Goal: Task Accomplishment & Management: Use online tool/utility

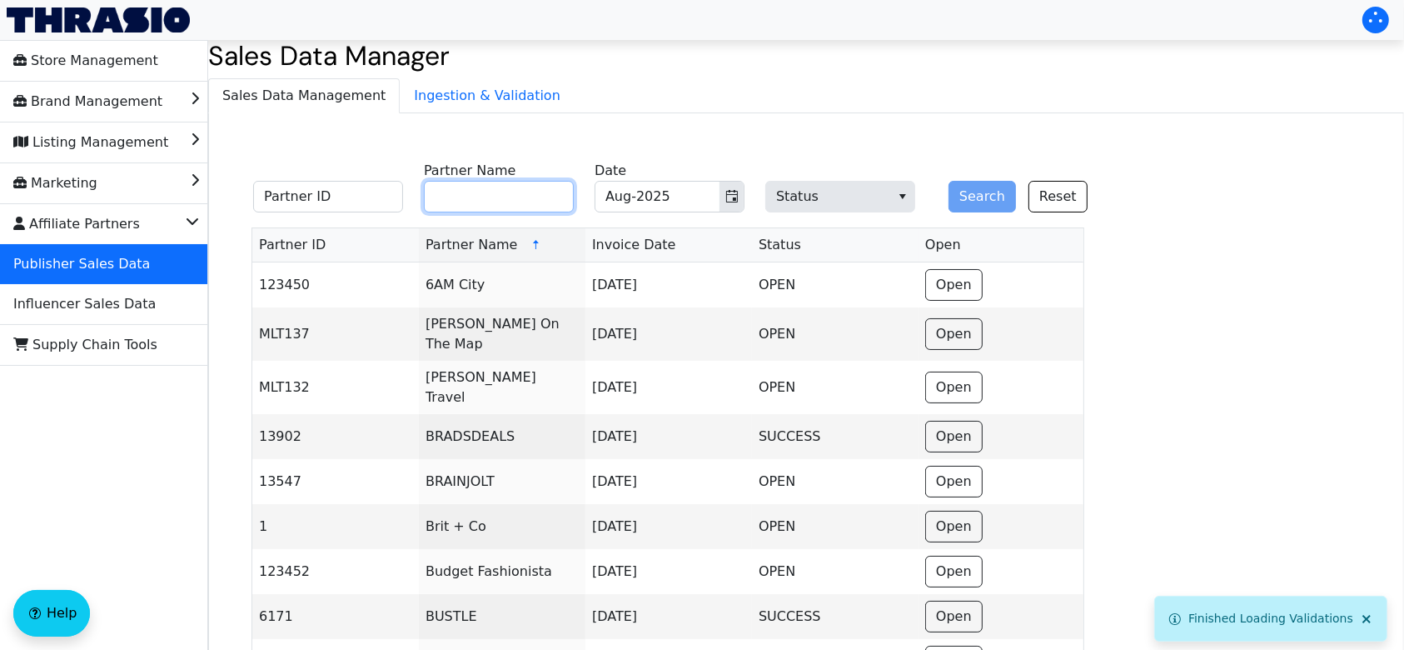
click at [526, 203] on input "Partner Name" at bounding box center [499, 197] width 150 height 32
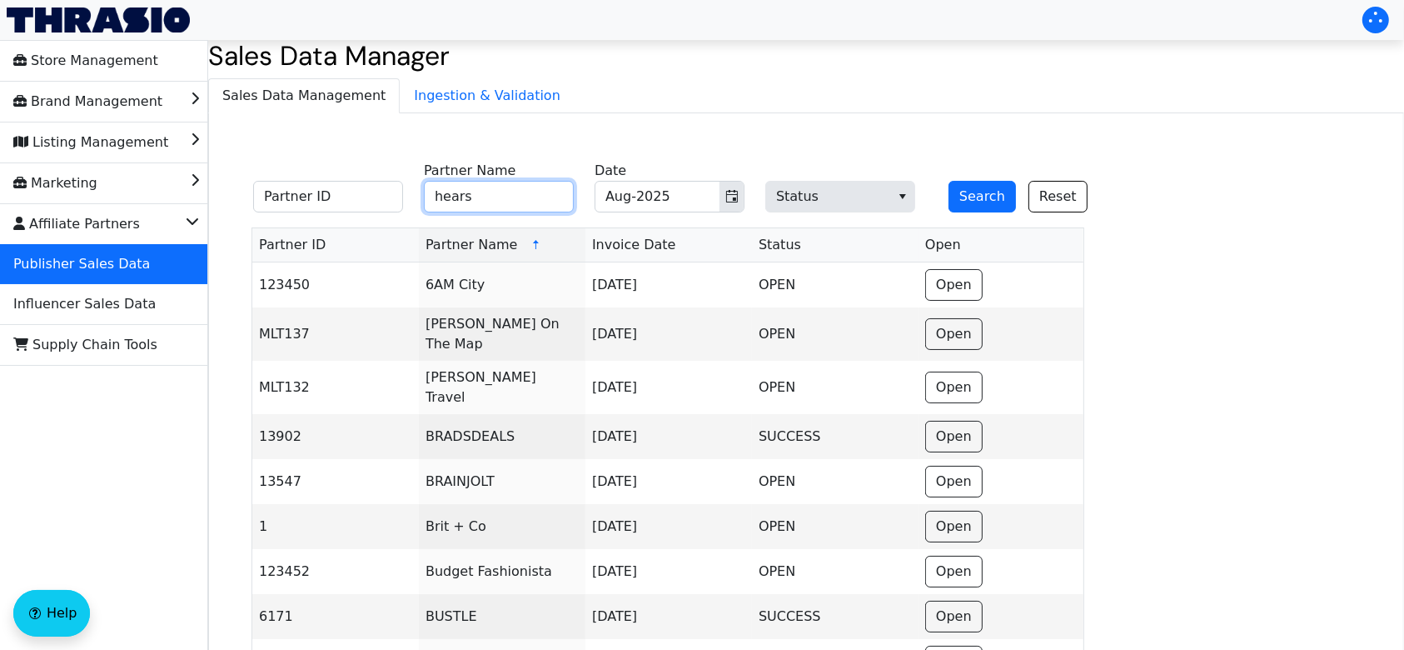
type input "hearst"
click at [971, 183] on button "Search" at bounding box center [981, 197] width 67 height 32
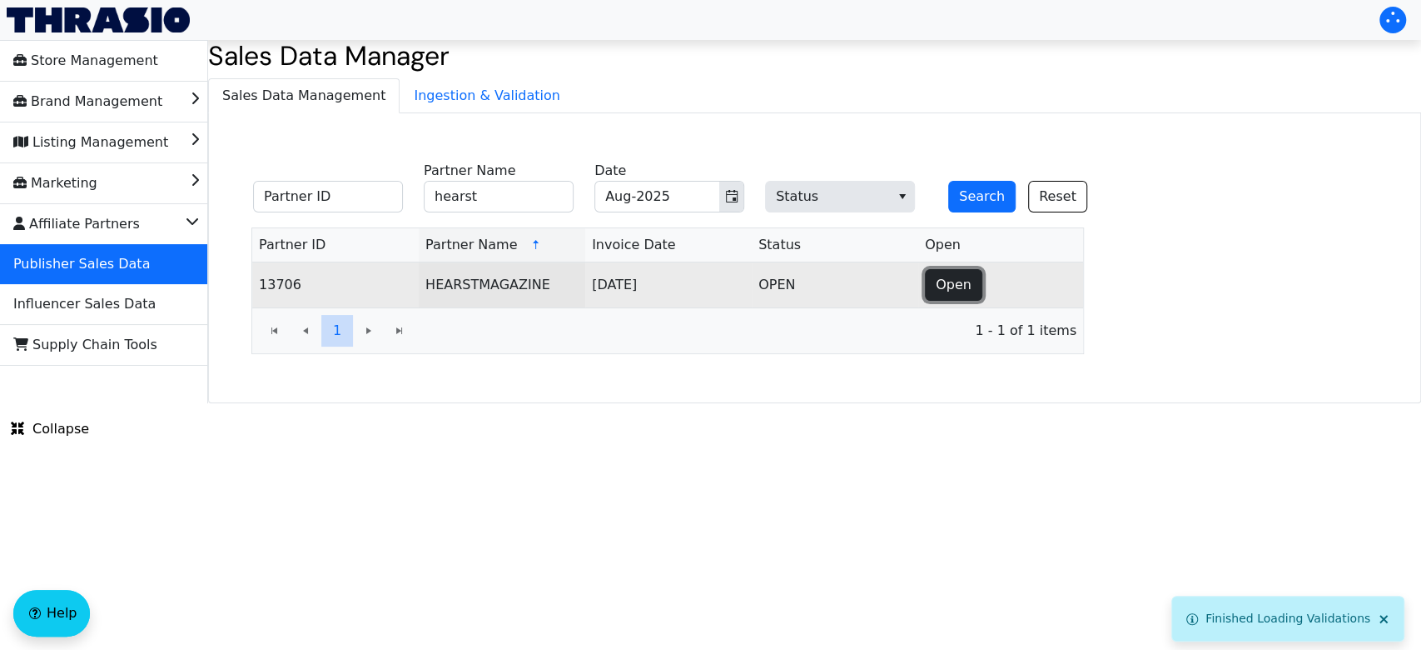
click at [938, 283] on span "Open" at bounding box center [954, 285] width 36 height 20
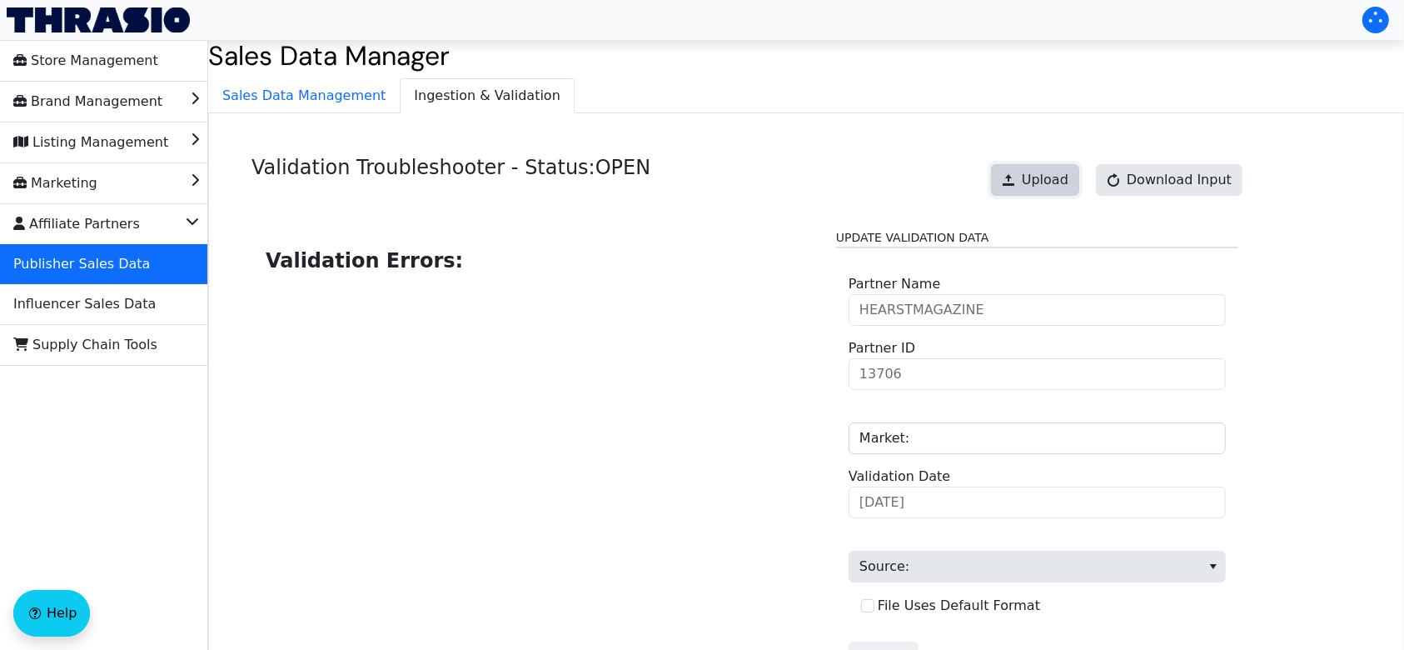
click at [1029, 179] on button "Upload" at bounding box center [1035, 180] width 88 height 32
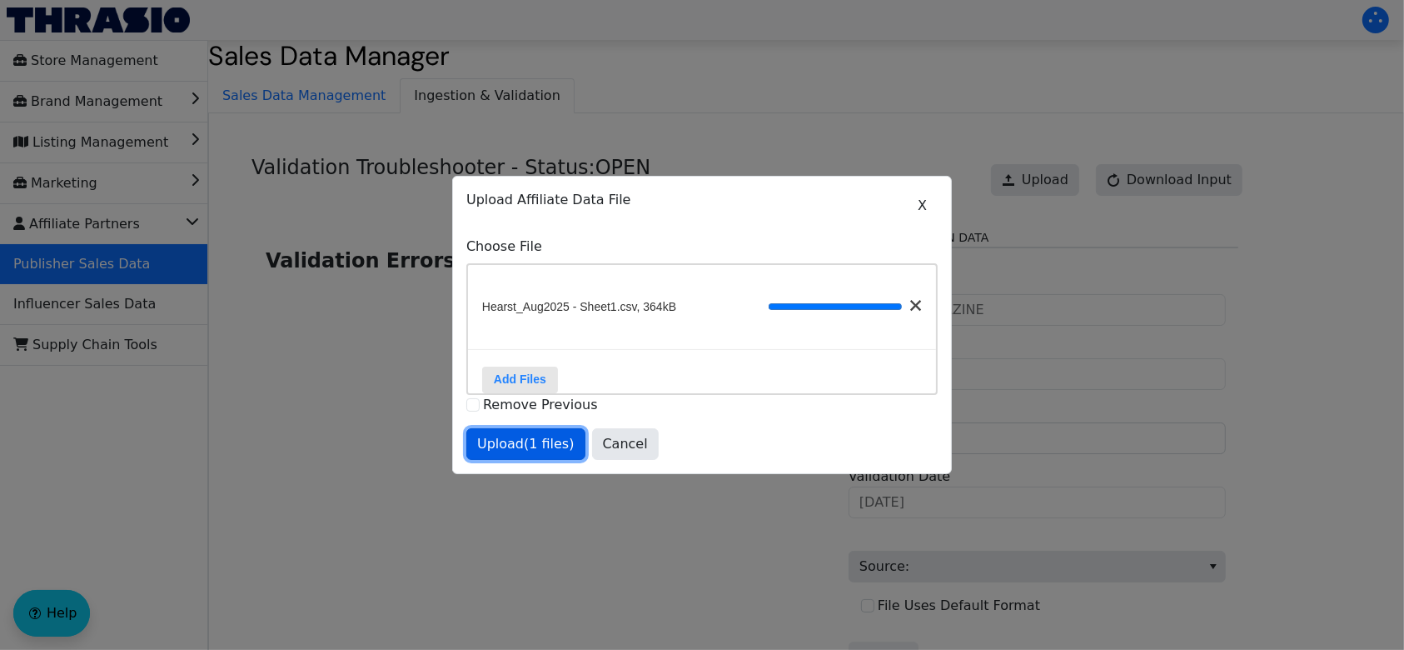
click at [540, 454] on span "Upload (1 files)" at bounding box center [525, 444] width 97 height 20
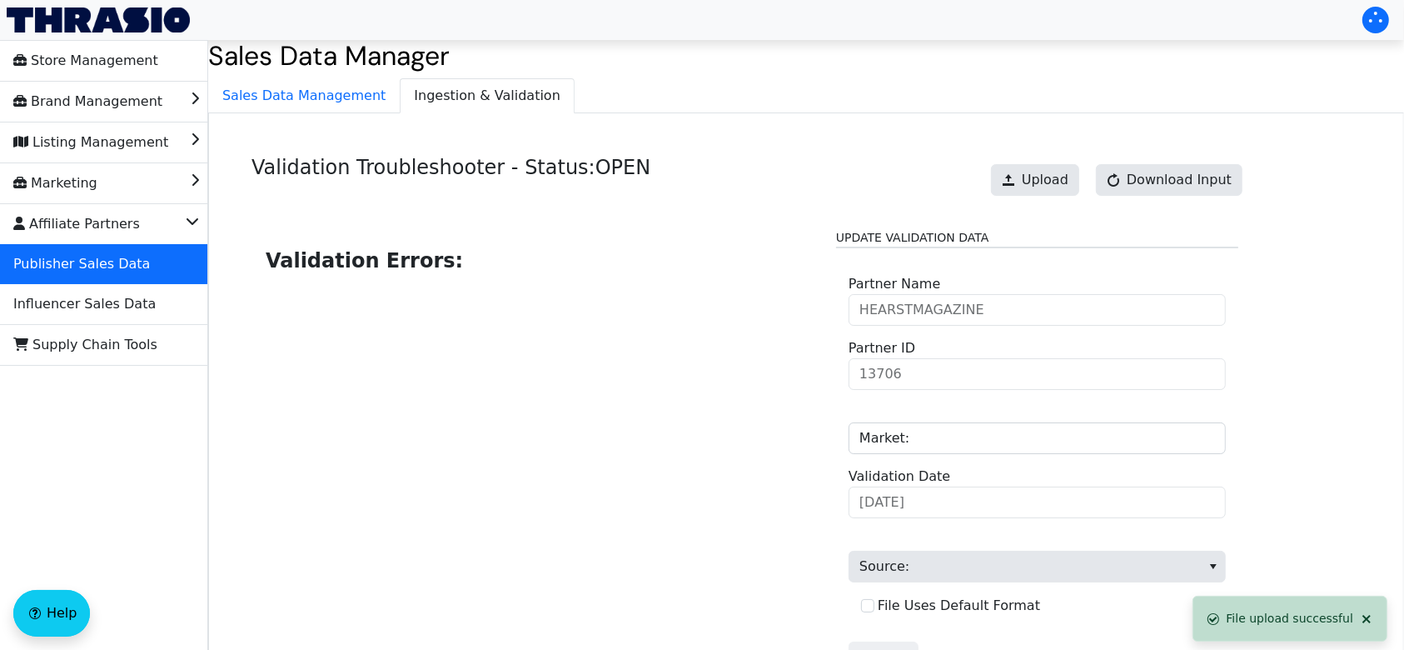
scroll to position [168, 0]
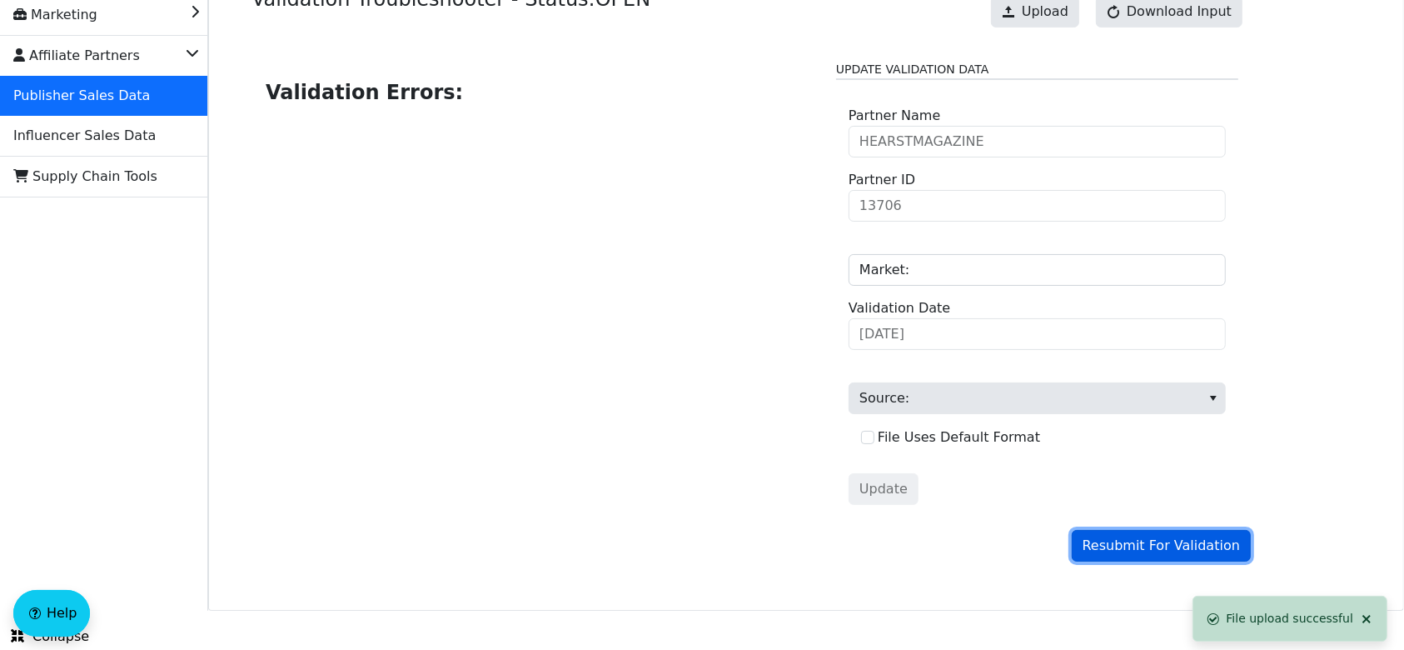
click at [1130, 546] on span "Resubmit For Validation" at bounding box center [1161, 545] width 157 height 20
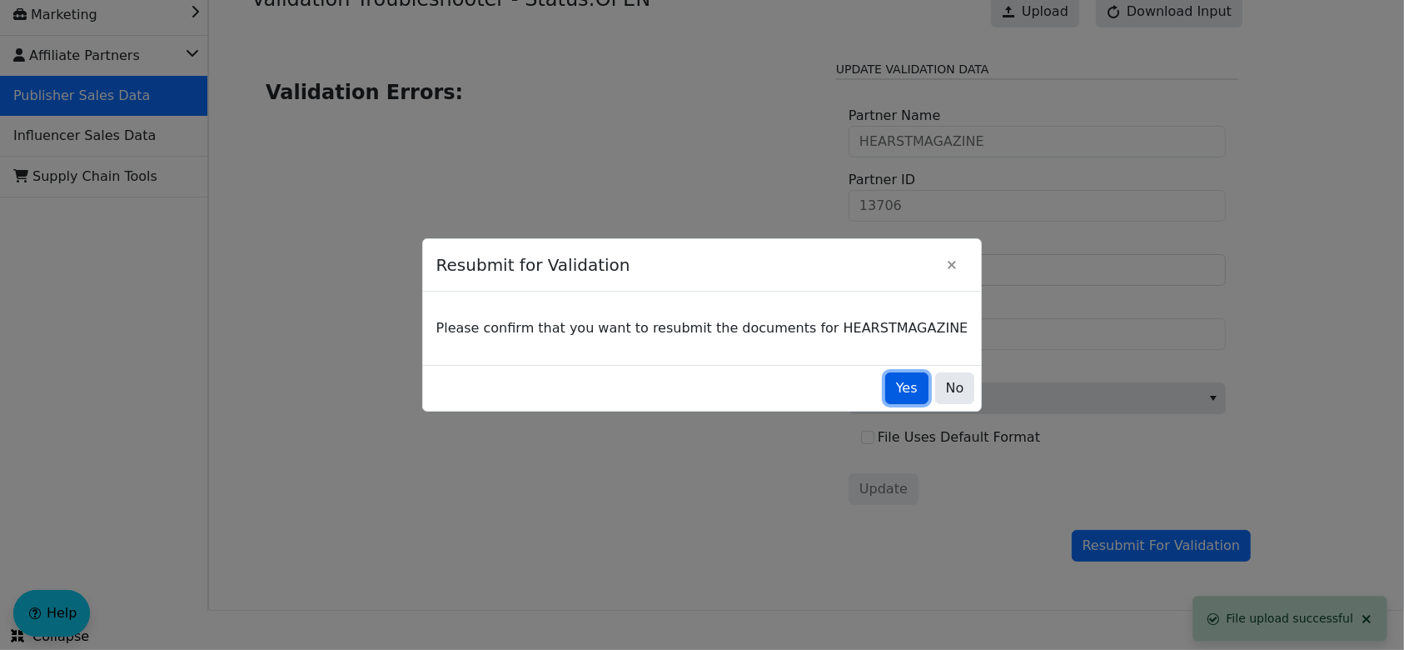
click at [896, 395] on span "Yes" at bounding box center [907, 388] width 22 height 20
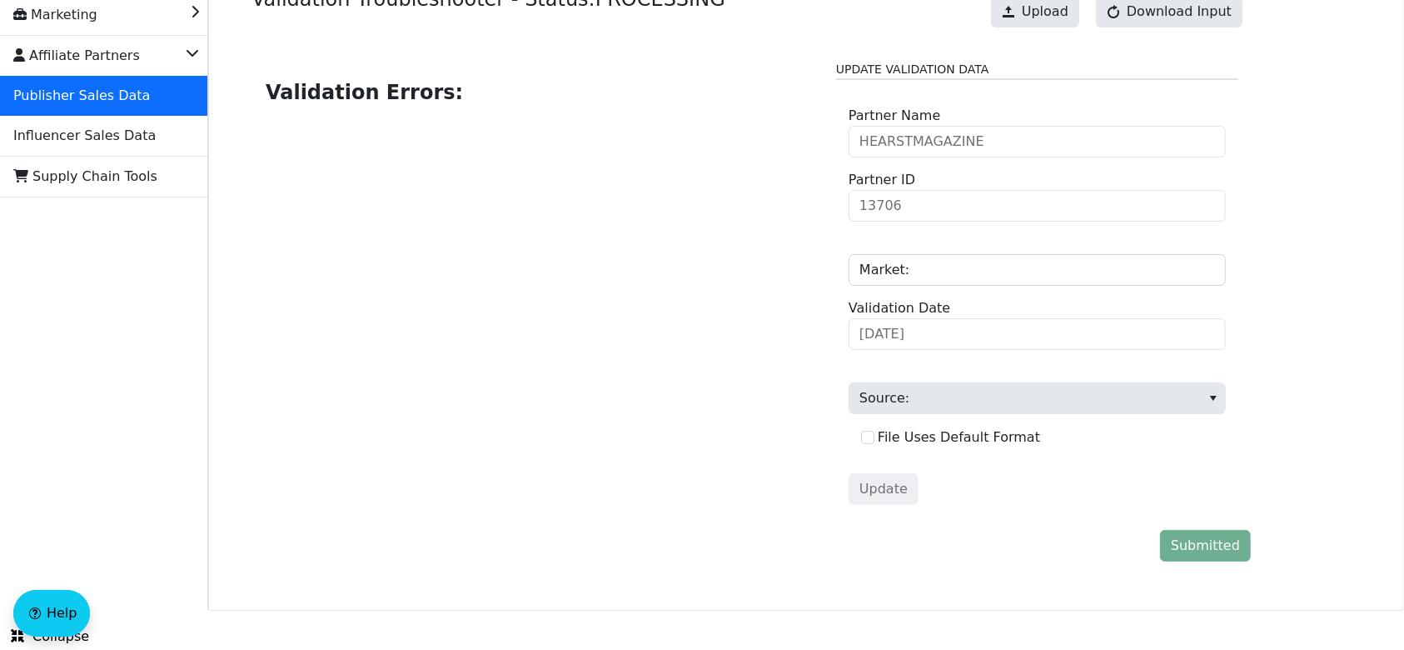
scroll to position [0, 0]
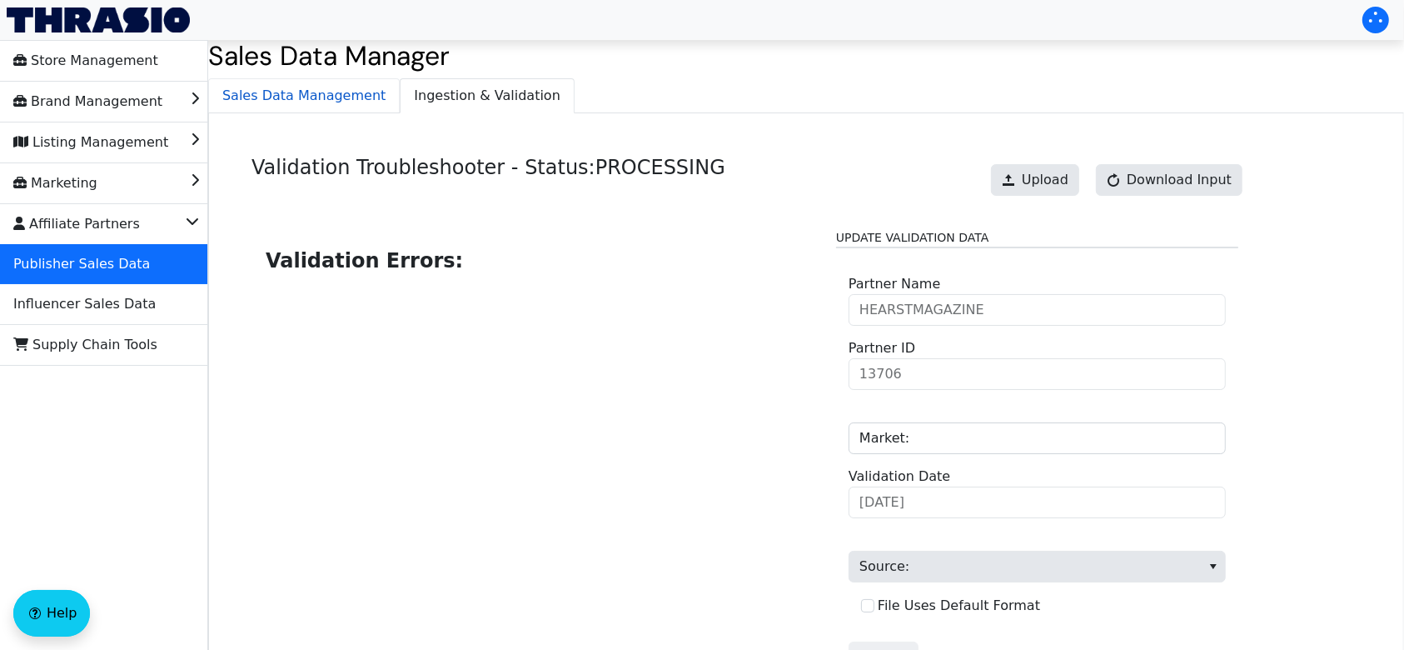
click at [324, 92] on span "Sales Data Management" at bounding box center [304, 95] width 190 height 33
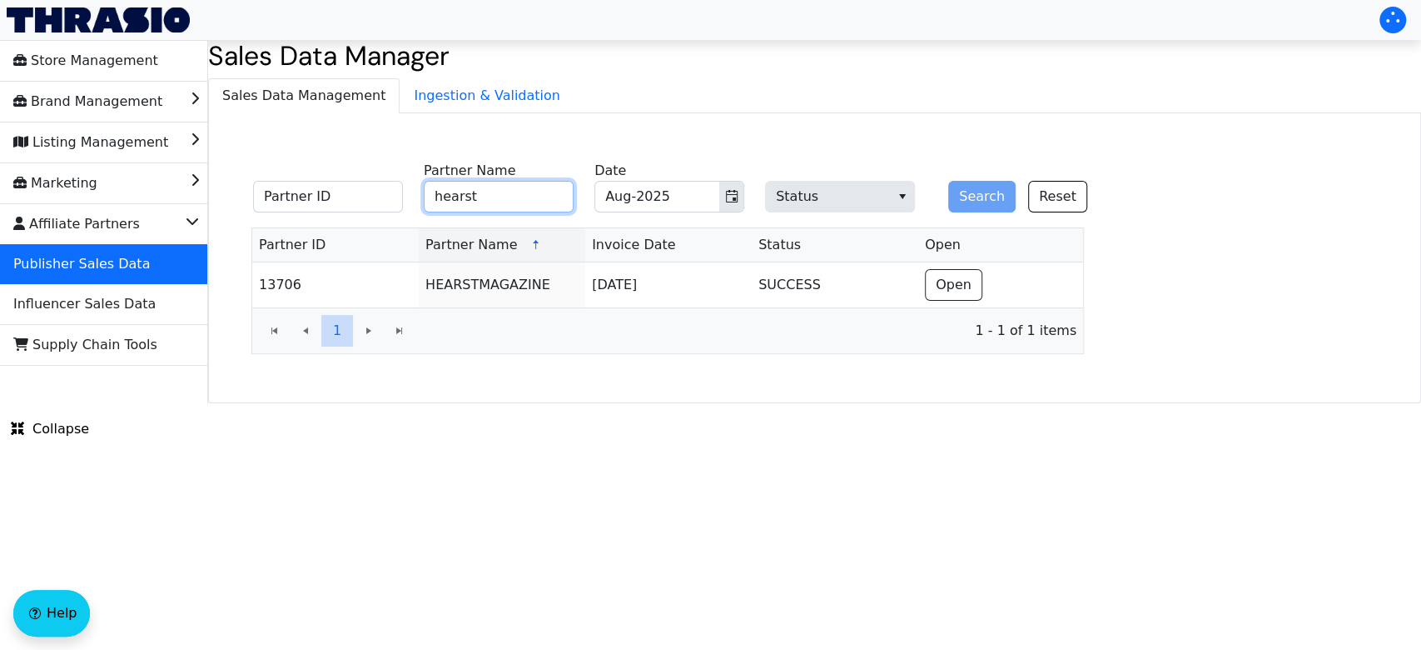
click at [524, 202] on input "hearst" at bounding box center [499, 197] width 150 height 32
type input "h"
type input "forbes"
click at [948, 181] on button "Search" at bounding box center [981, 197] width 67 height 32
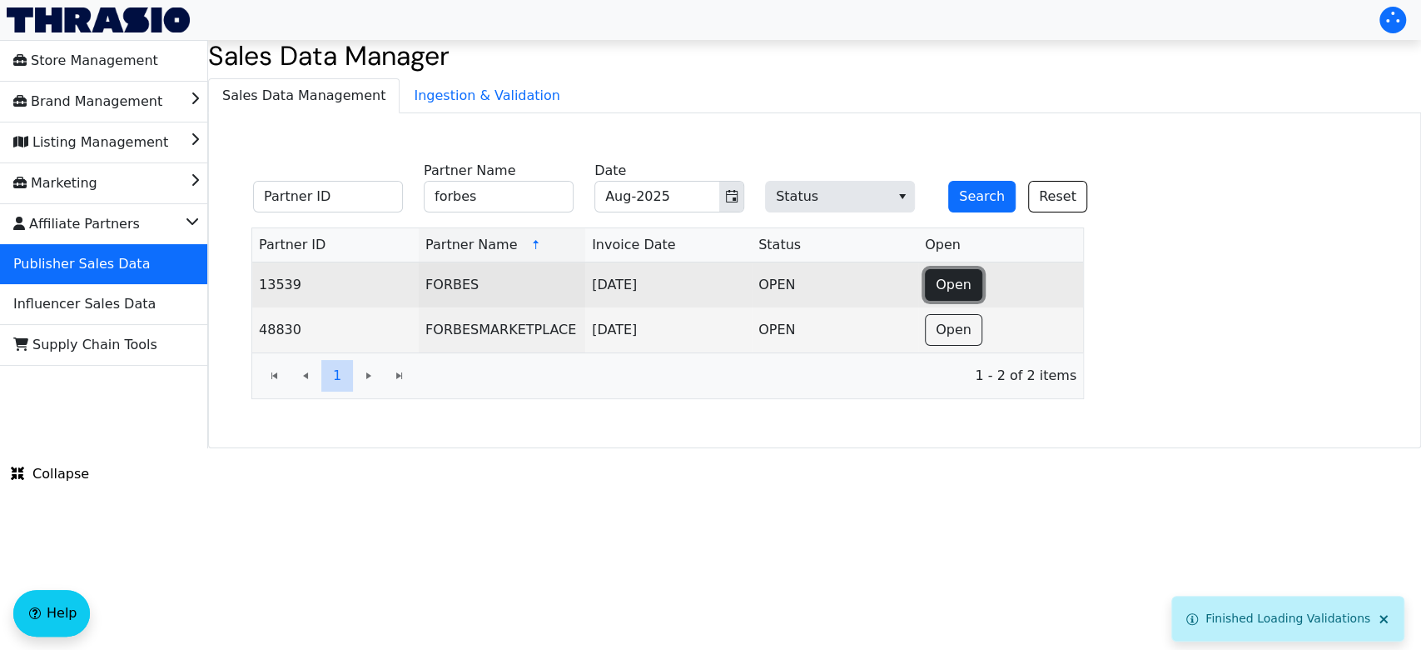
click at [933, 281] on button "Open" at bounding box center [953, 285] width 57 height 32
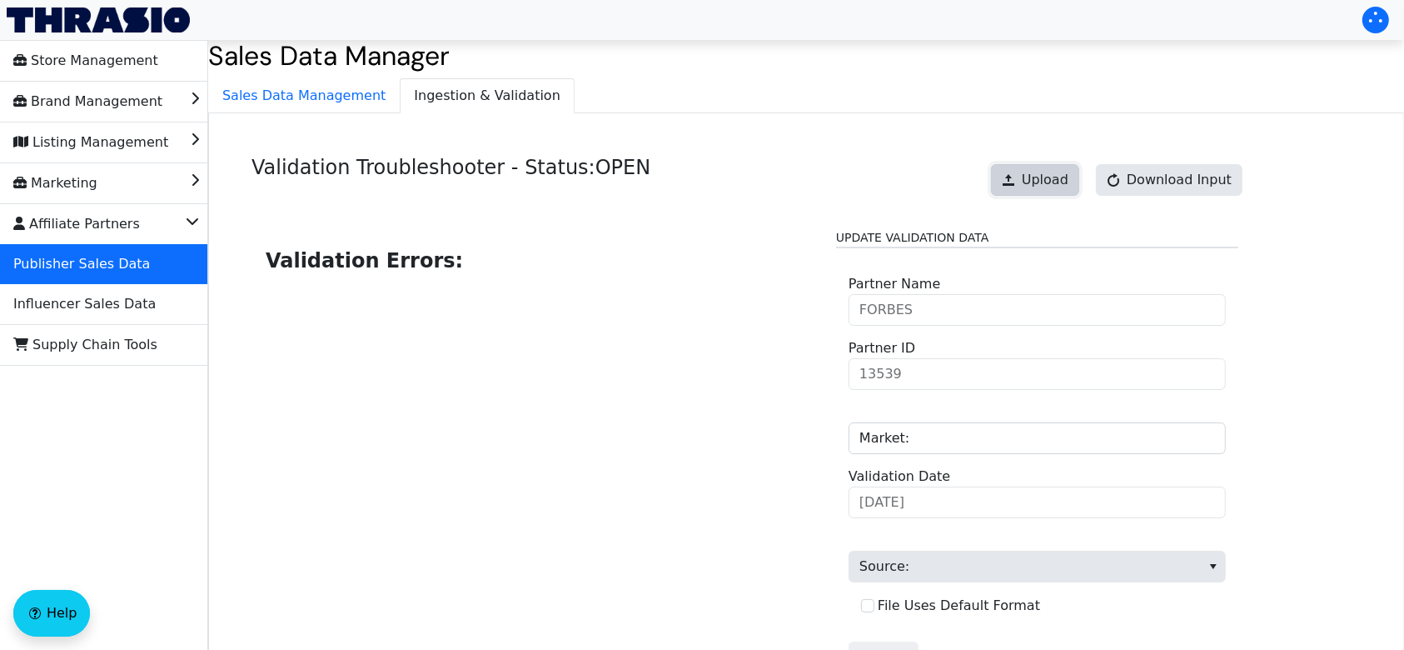
click at [1050, 177] on span "Upload" at bounding box center [1045, 180] width 47 height 20
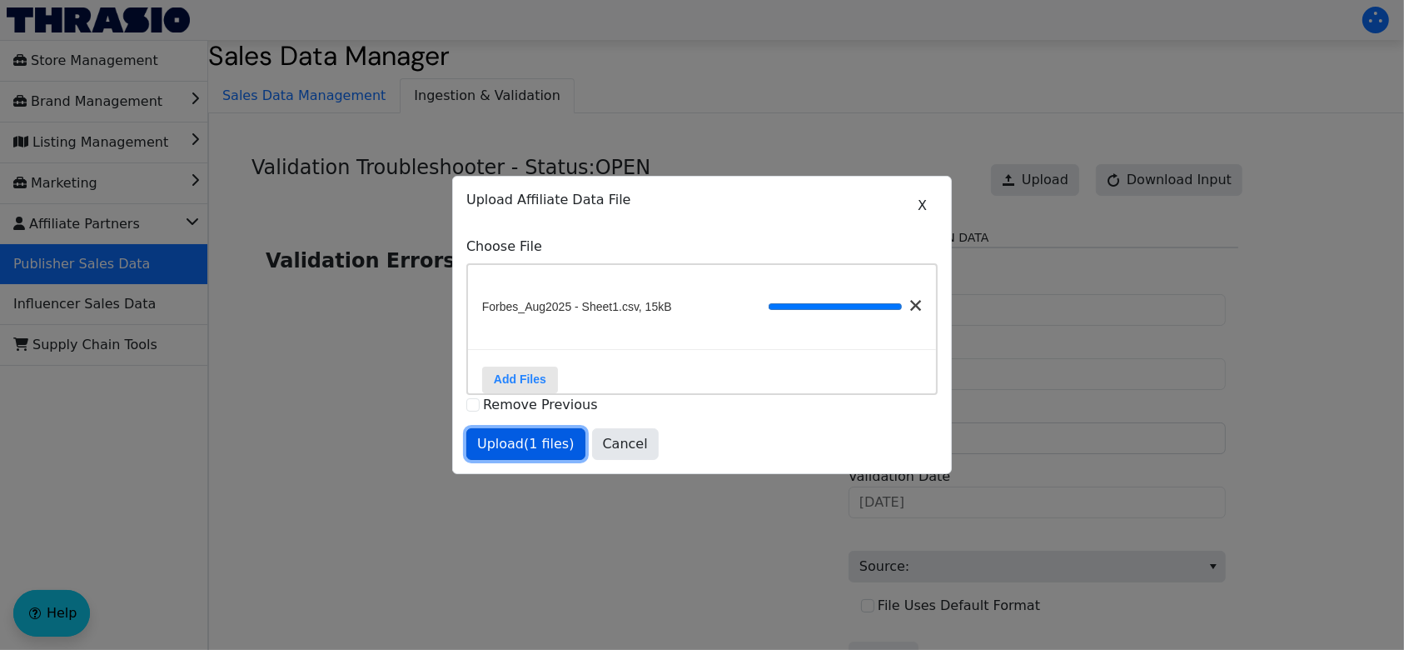
click at [532, 449] on span "Upload (1 files)" at bounding box center [525, 444] width 97 height 20
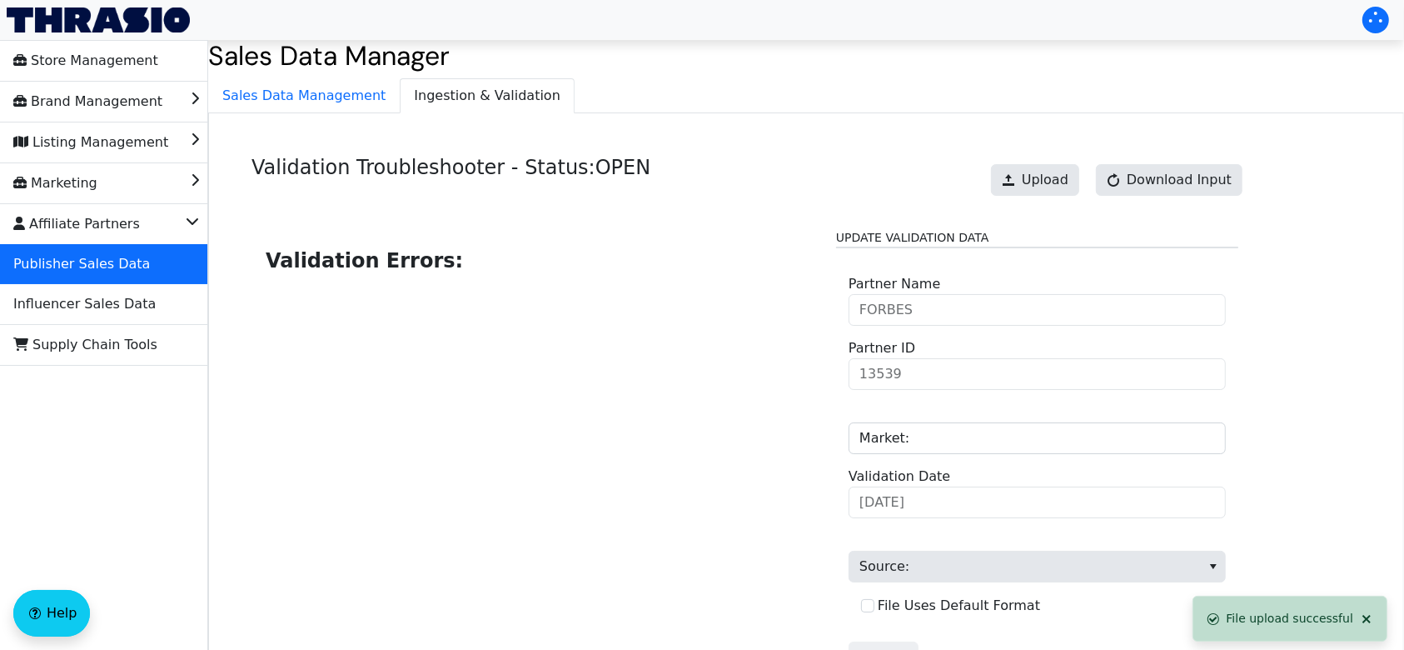
scroll to position [168, 0]
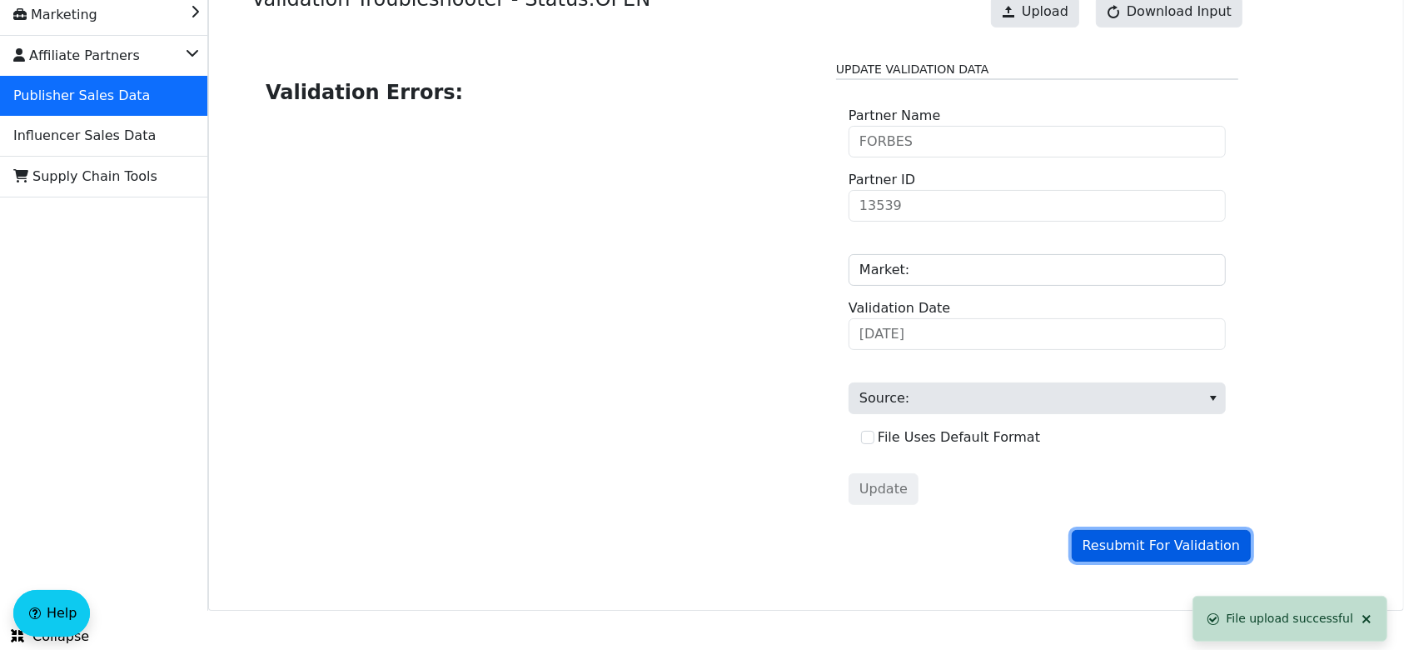
click at [1123, 550] on span "Resubmit For Validation" at bounding box center [1161, 545] width 157 height 20
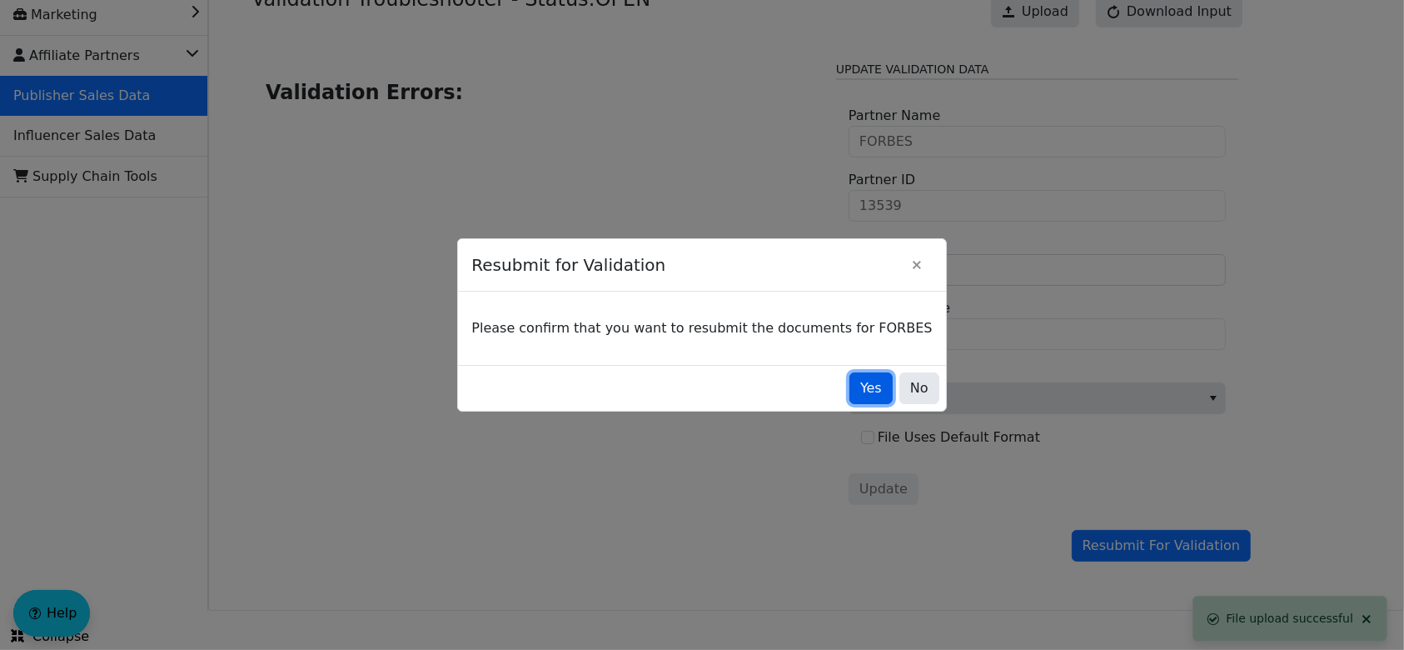
click at [860, 386] on span "Yes" at bounding box center [871, 388] width 22 height 20
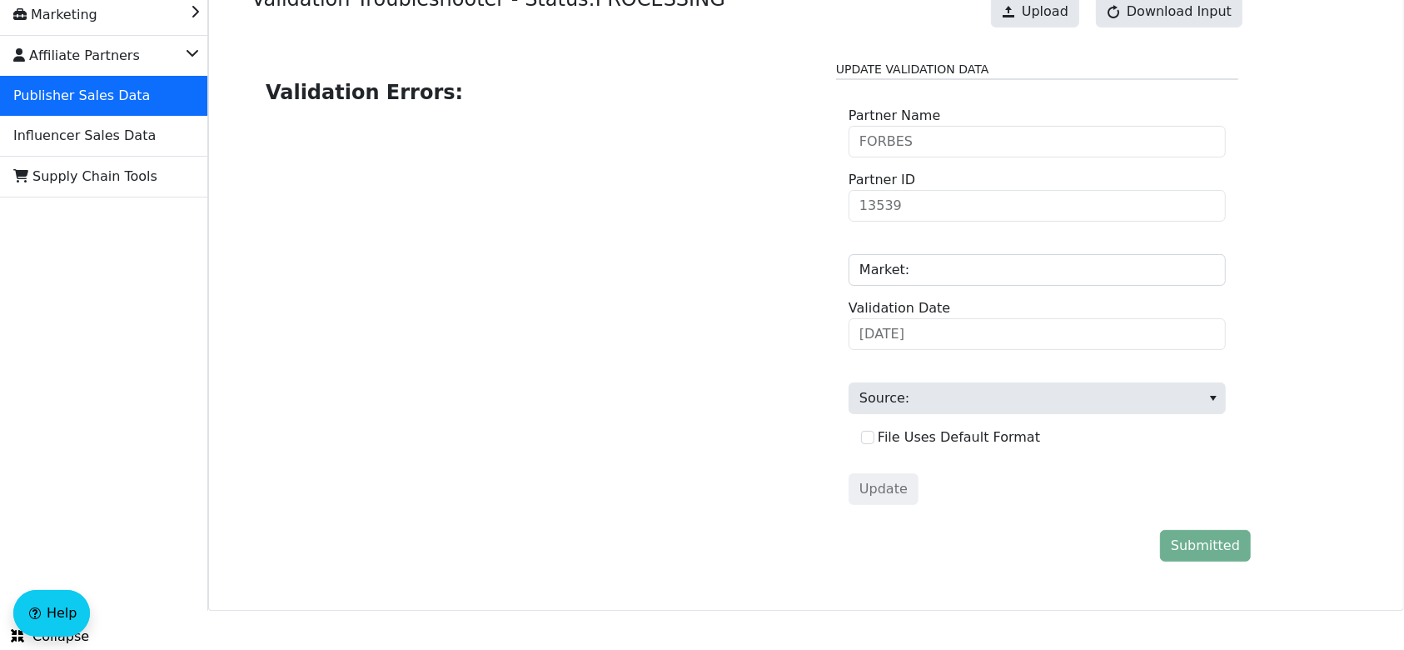
scroll to position [0, 0]
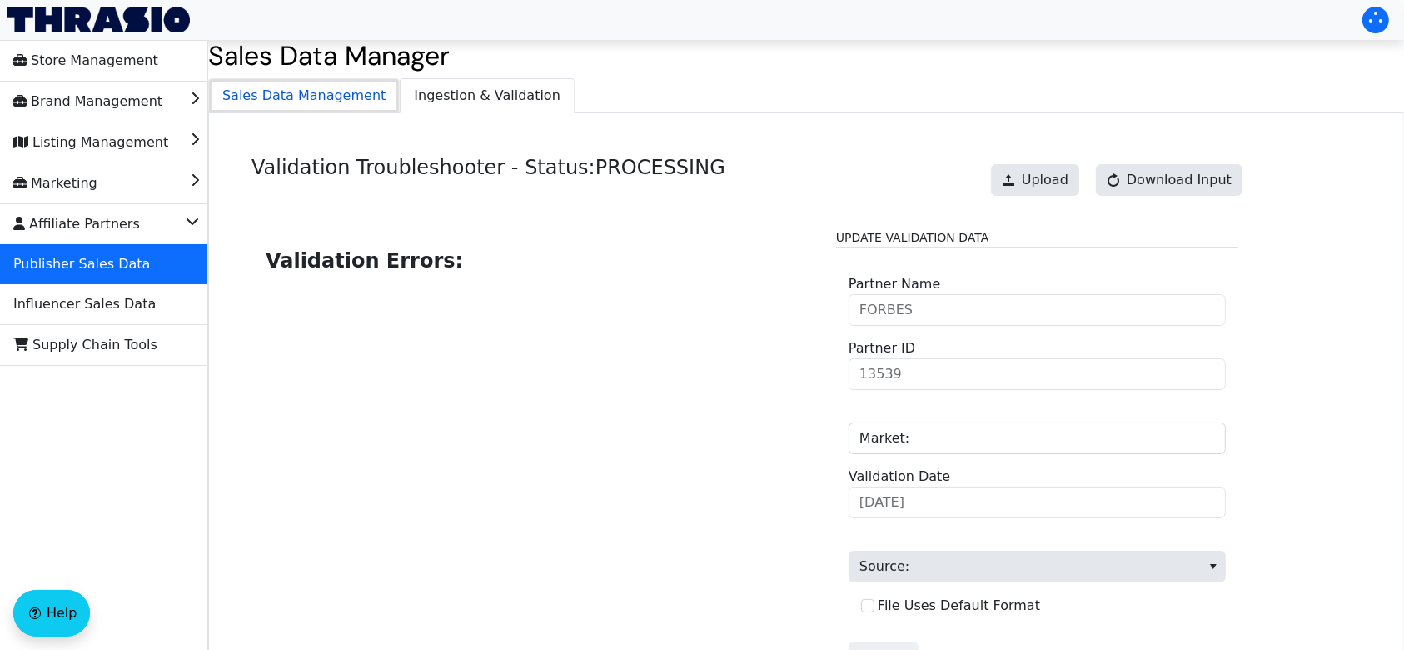
click at [314, 103] on span "Sales Data Management" at bounding box center [304, 95] width 190 height 33
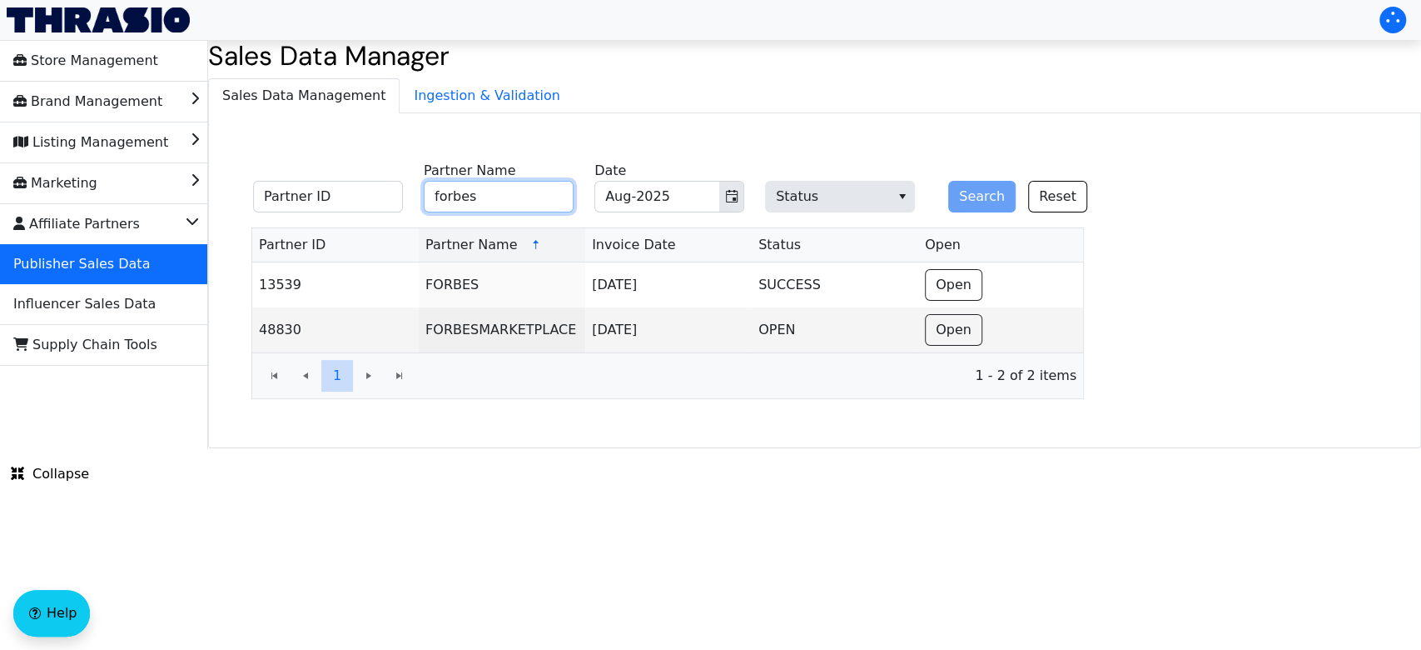
click at [518, 198] on input "forbes" at bounding box center [499, 197] width 150 height 32
type input "f"
type input "brainjolt"
click at [967, 191] on button "Search" at bounding box center [981, 197] width 67 height 32
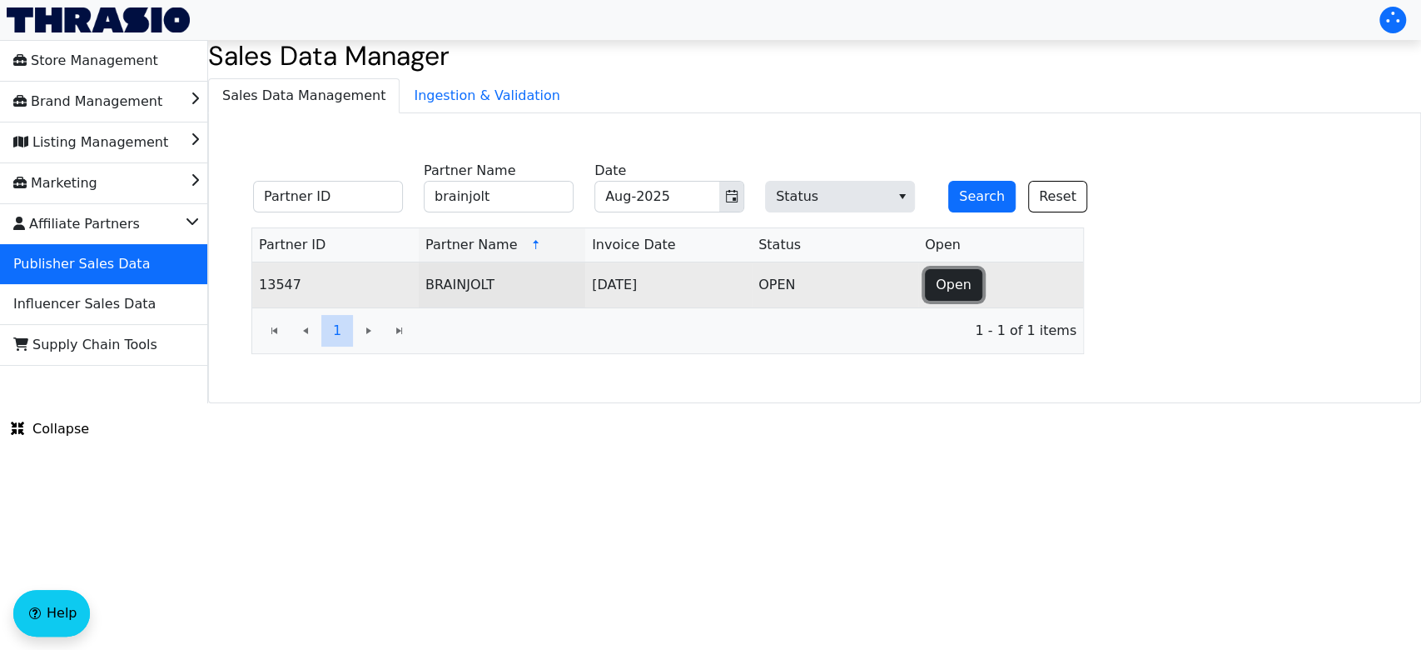
click at [946, 281] on span "Open" at bounding box center [954, 285] width 36 height 20
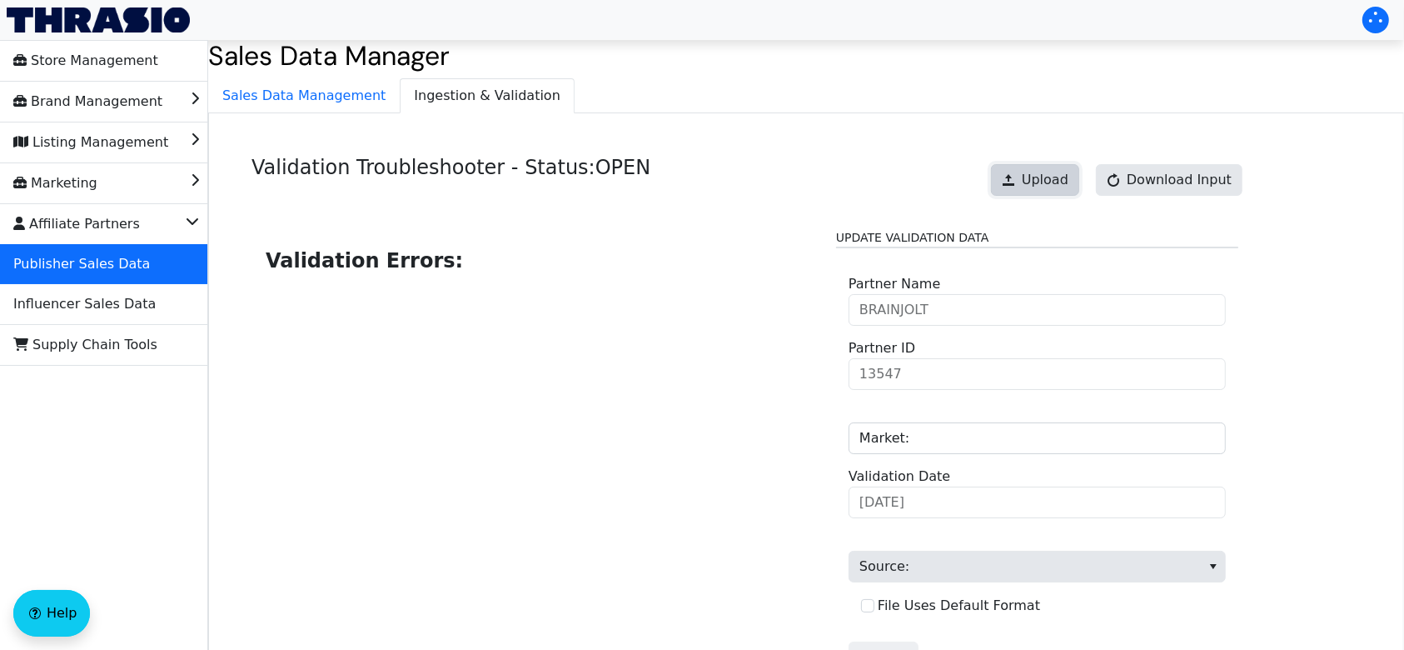
click at [1015, 177] on span at bounding box center [1008, 179] width 13 height 13
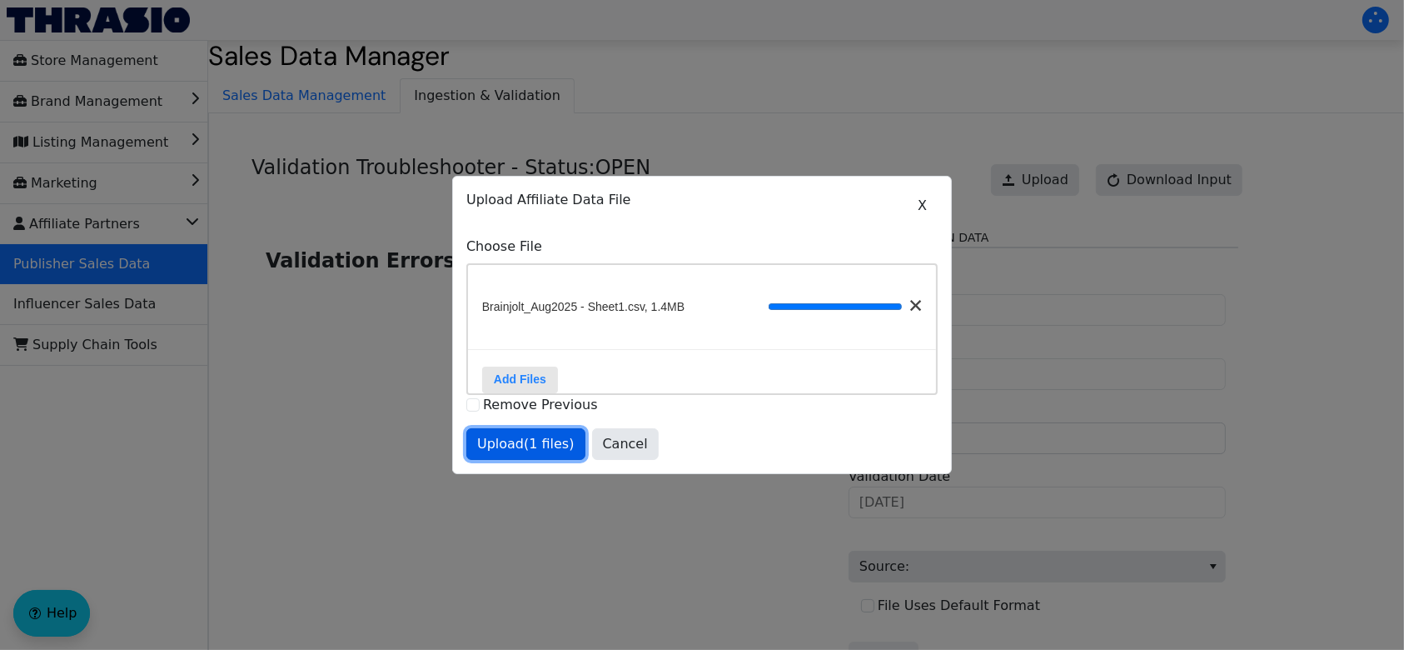
click at [522, 454] on span "Upload (1 files)" at bounding box center [525, 444] width 97 height 20
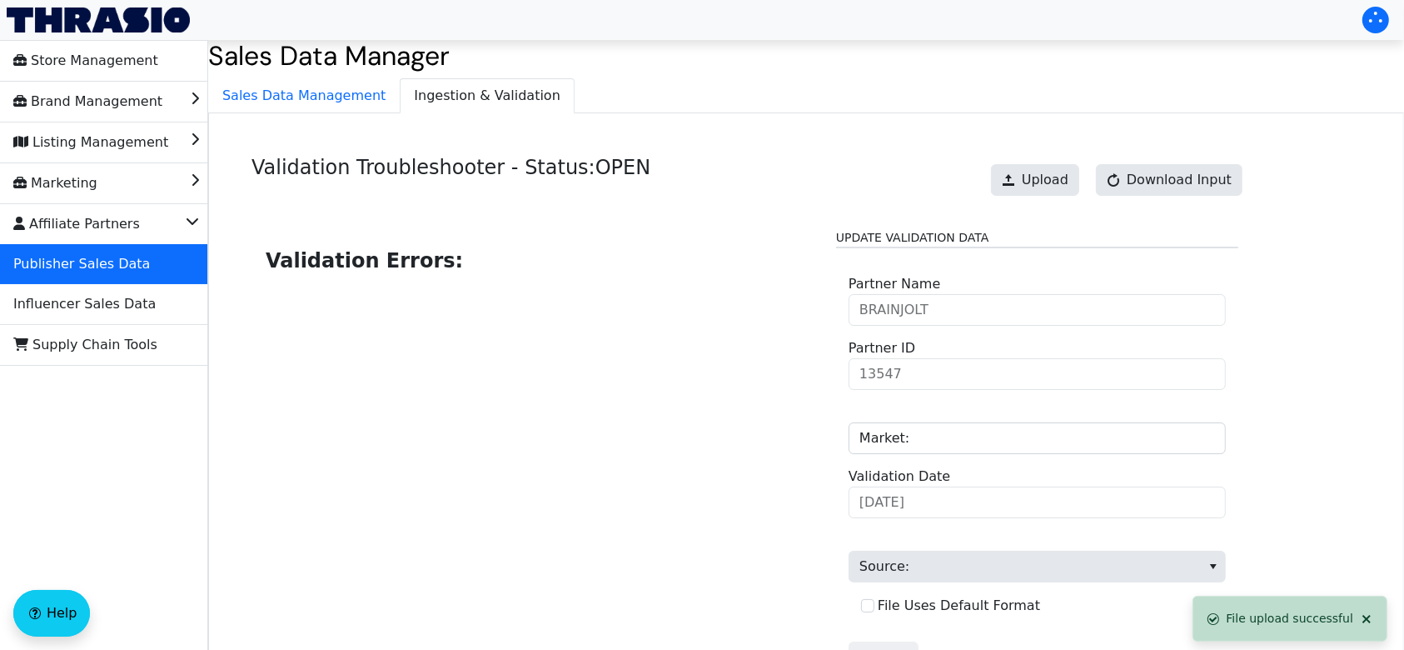
scroll to position [168, 0]
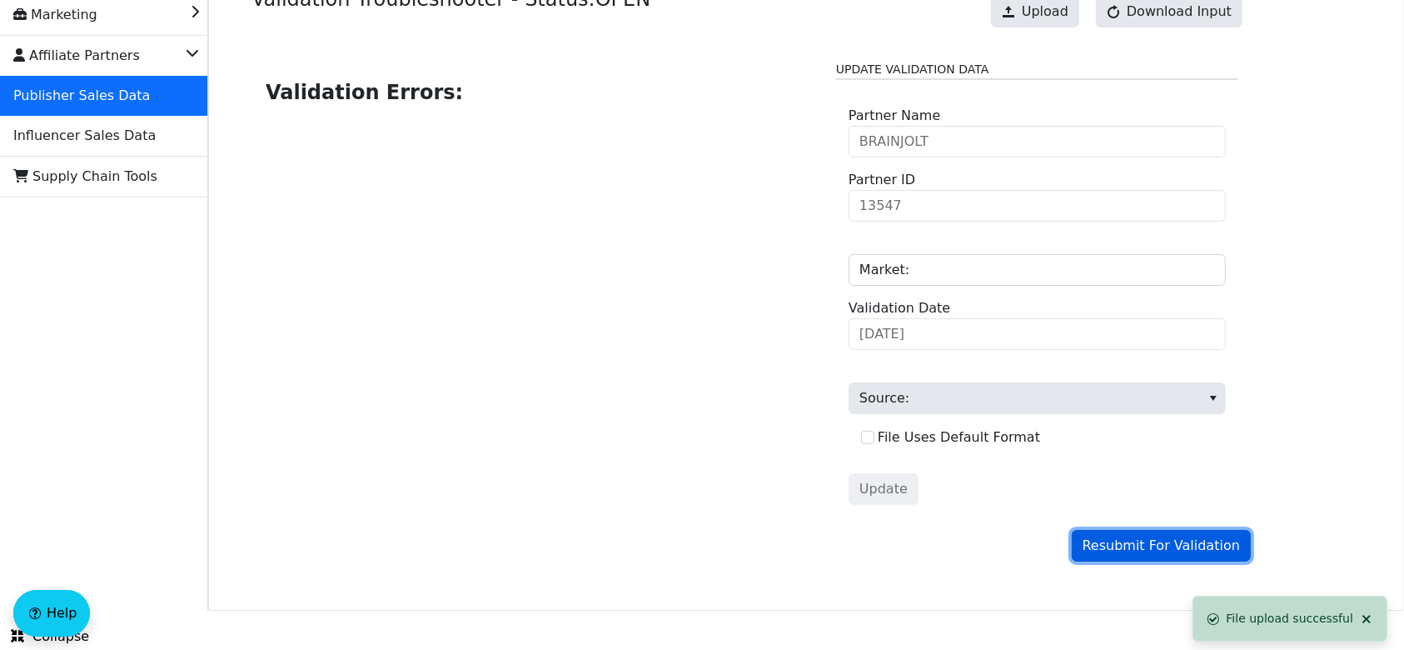
click at [1175, 553] on span "Resubmit For Validation" at bounding box center [1161, 545] width 157 height 20
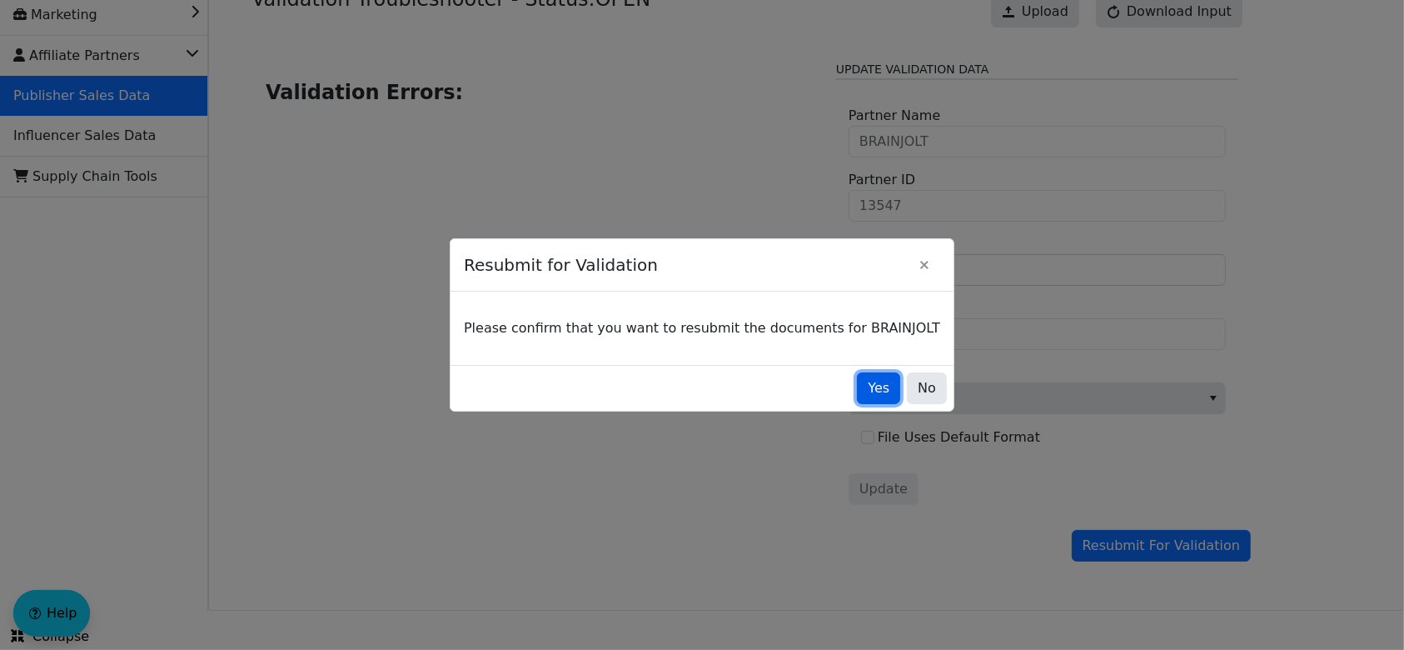
click at [868, 386] on span "Yes" at bounding box center [879, 388] width 22 height 20
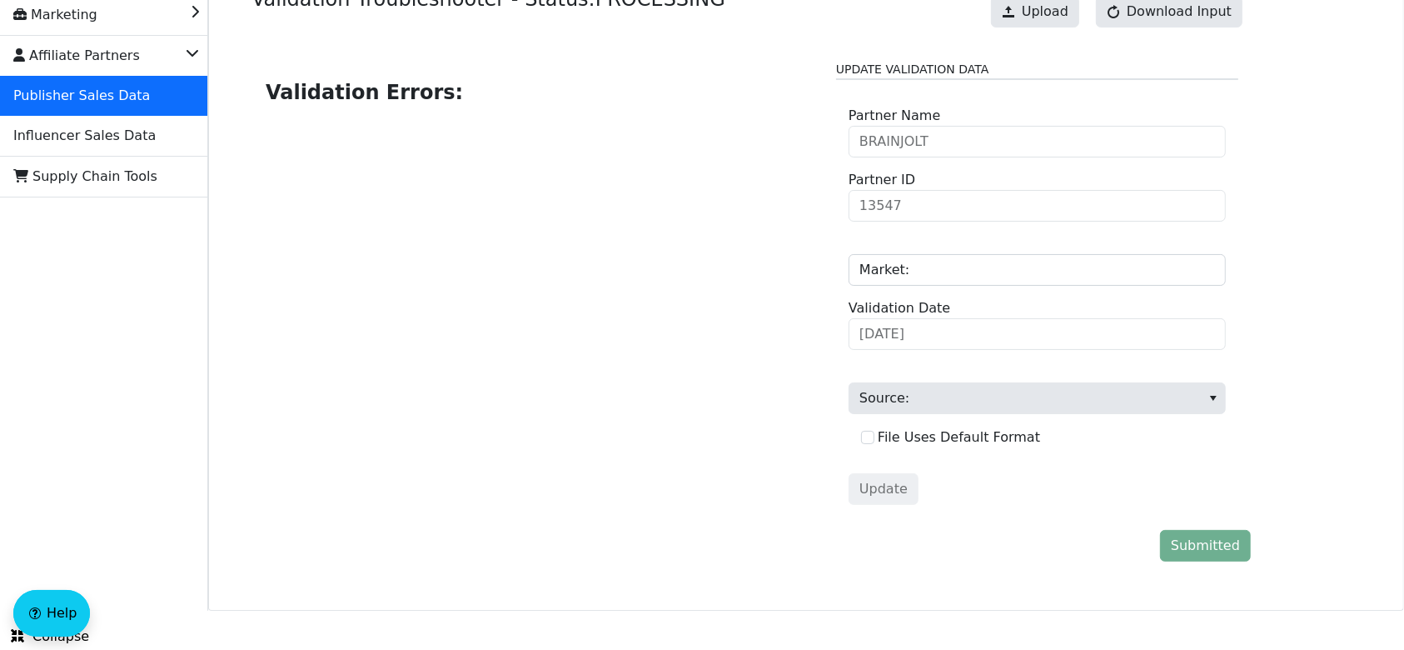
scroll to position [0, 0]
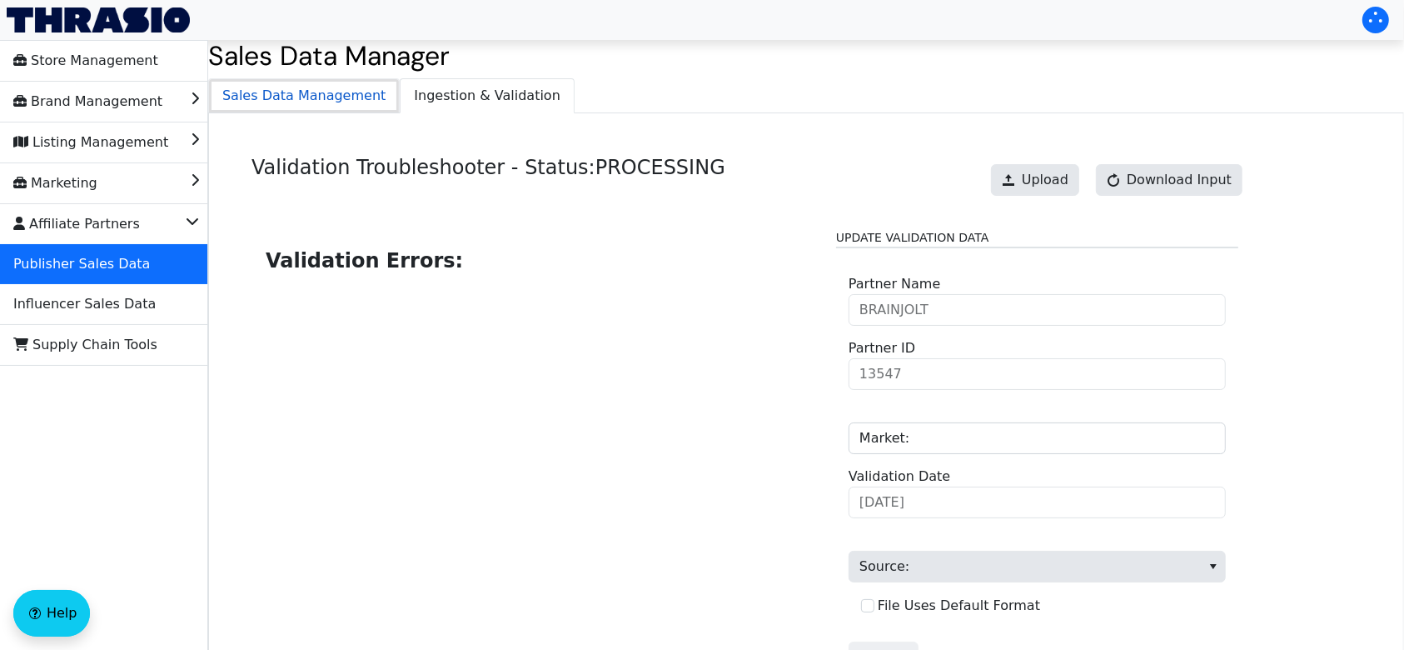
click at [324, 100] on span "Sales Data Management" at bounding box center [304, 95] width 190 height 33
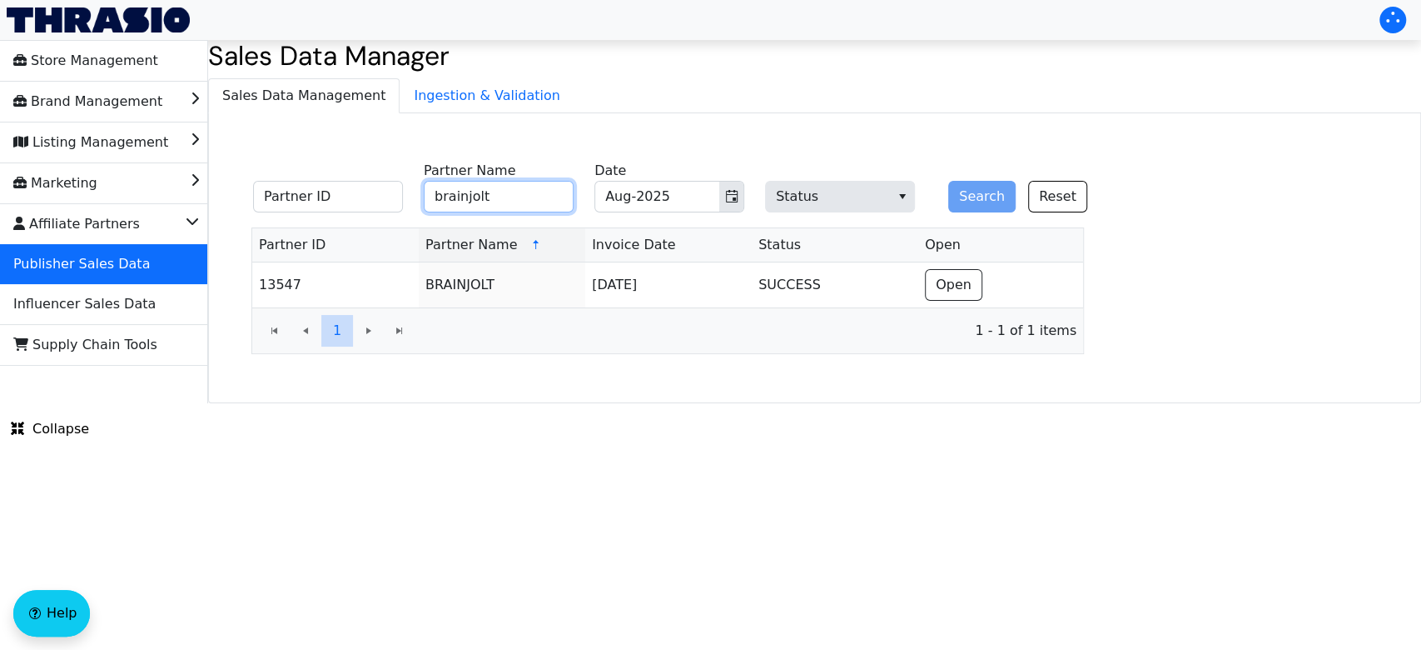
click at [542, 205] on input "brainjolt" at bounding box center [499, 197] width 150 height 32
type input "b"
type input "[MEDICAL_DATA]"
click at [979, 192] on button "Search" at bounding box center [981, 197] width 67 height 32
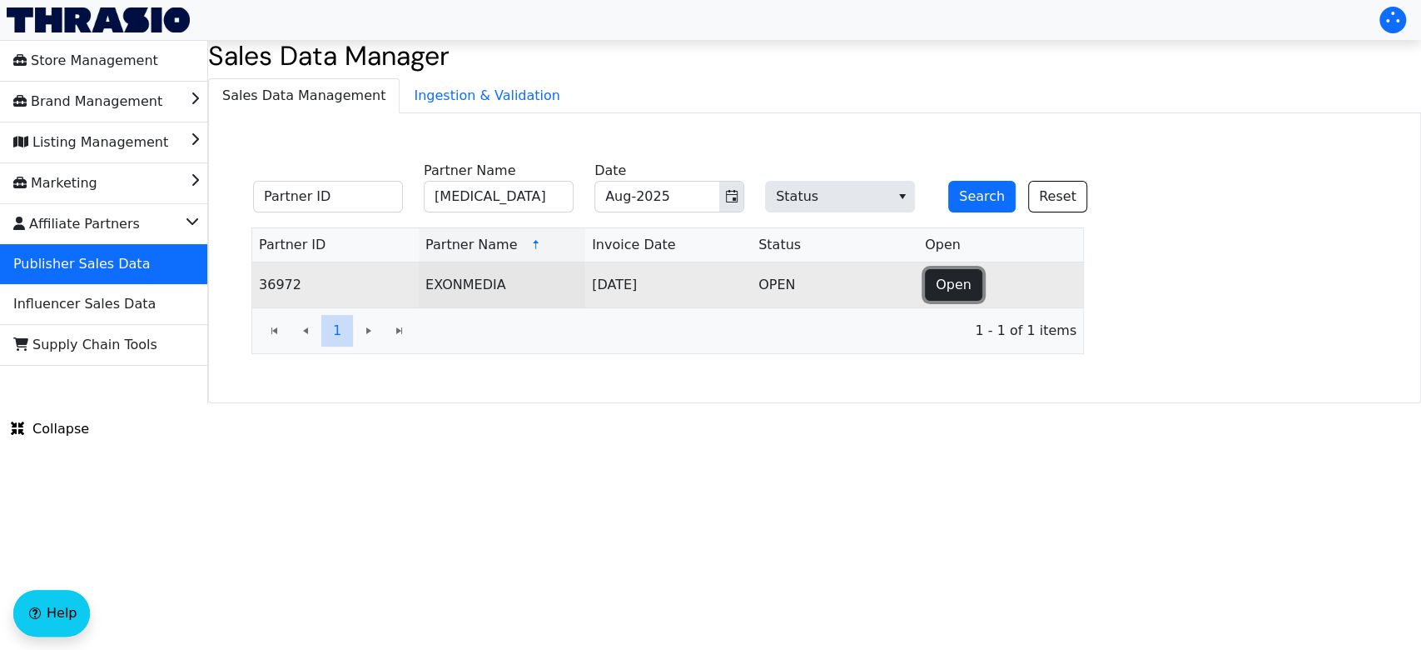
click at [943, 295] on button "Open" at bounding box center [953, 285] width 57 height 32
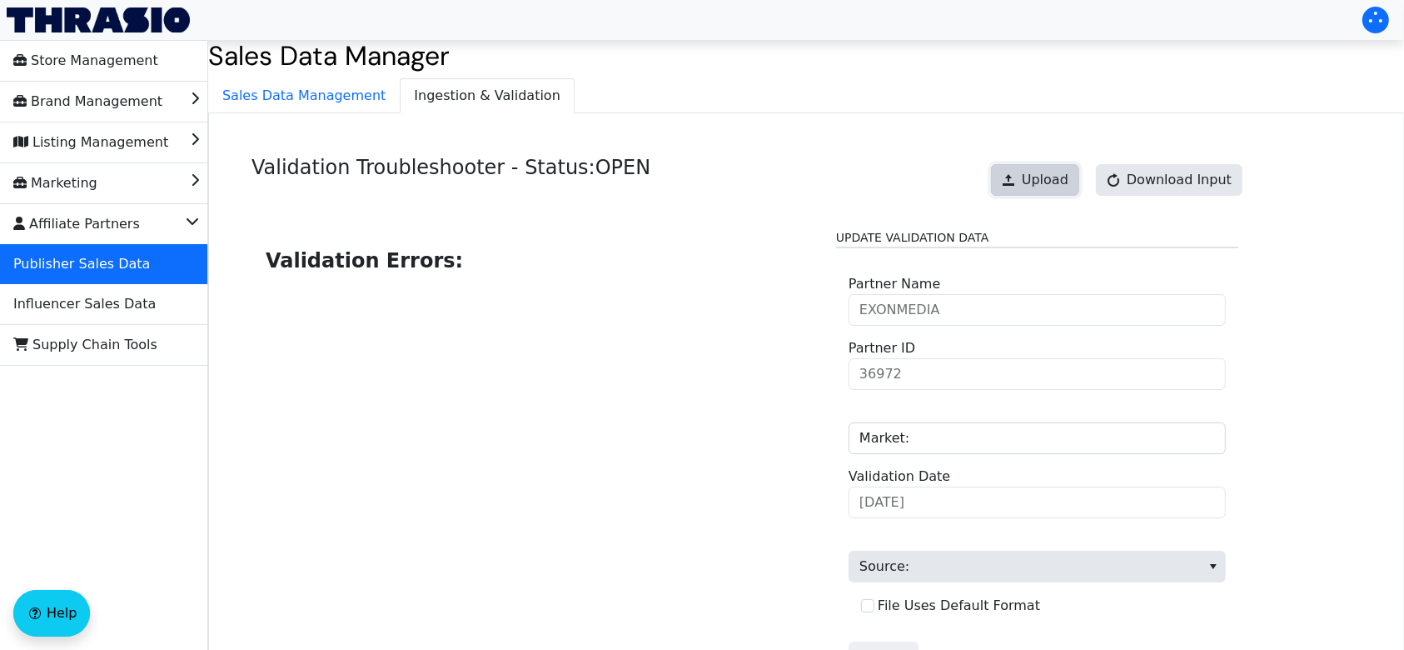
click at [1052, 170] on span "Upload" at bounding box center [1045, 180] width 47 height 20
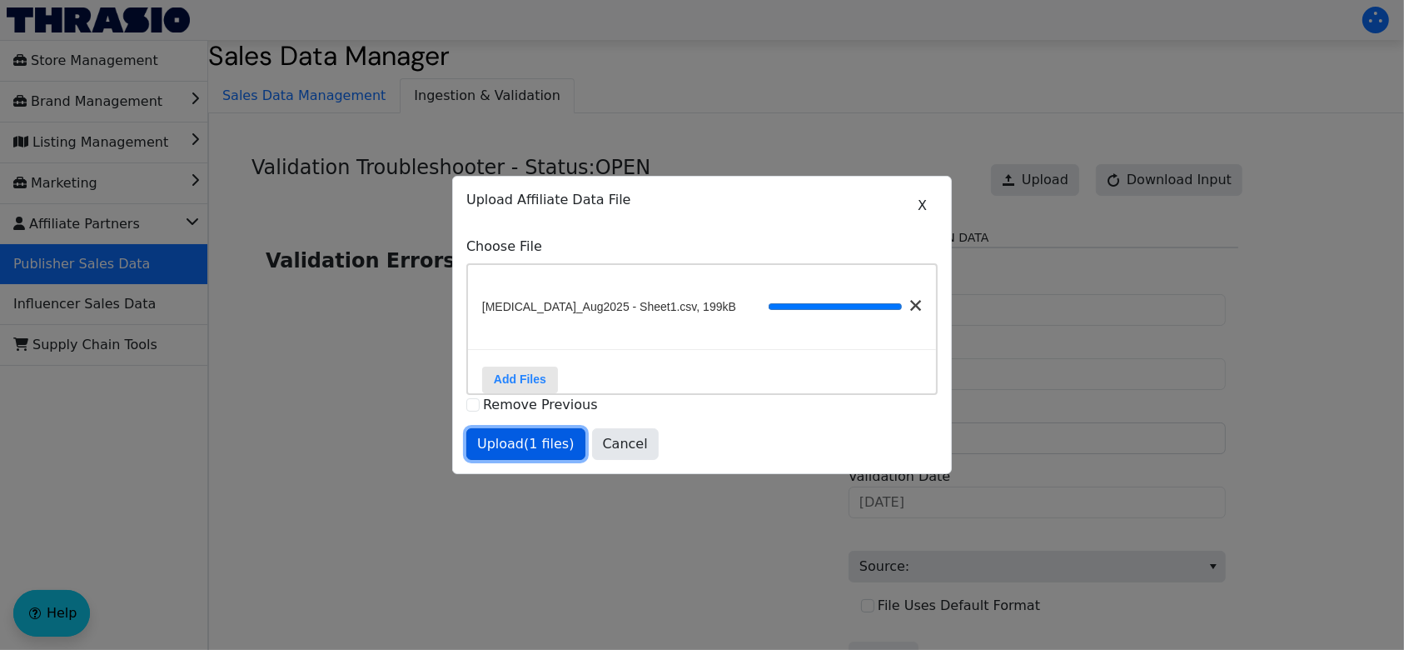
click at [535, 454] on span "Upload (1 files)" at bounding box center [525, 444] width 97 height 20
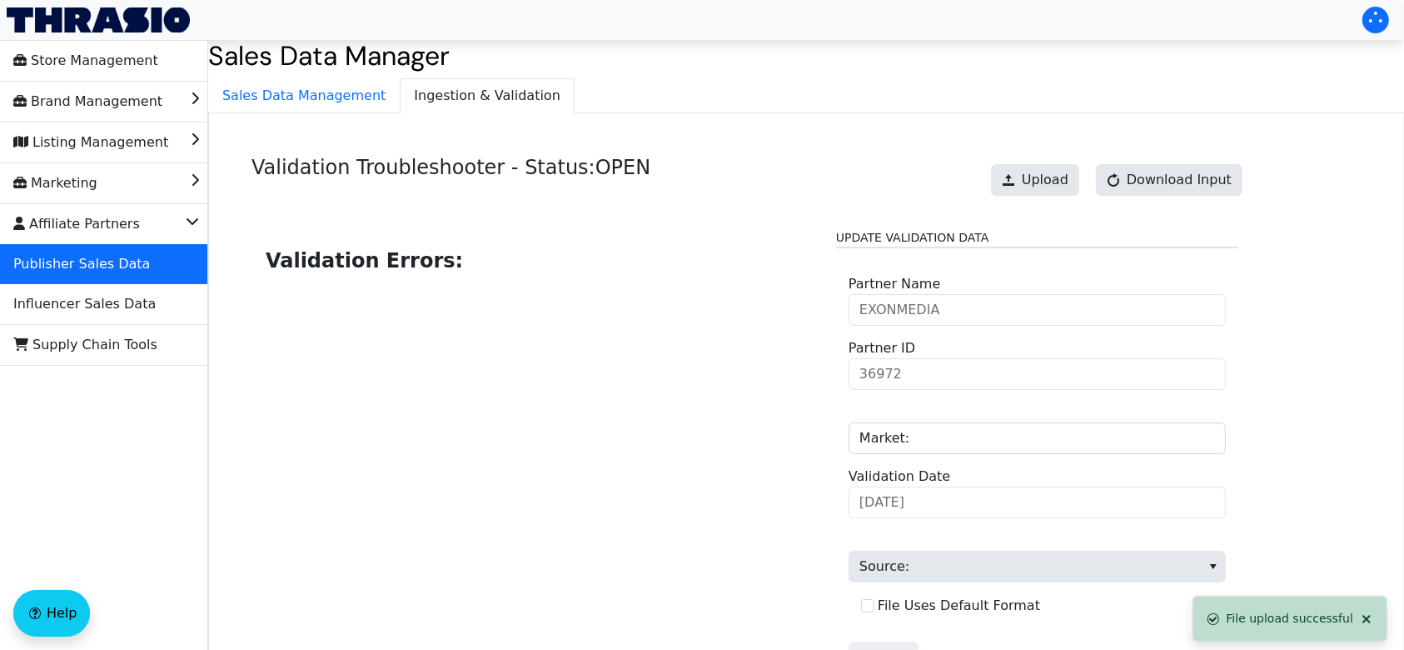
scroll to position [168, 0]
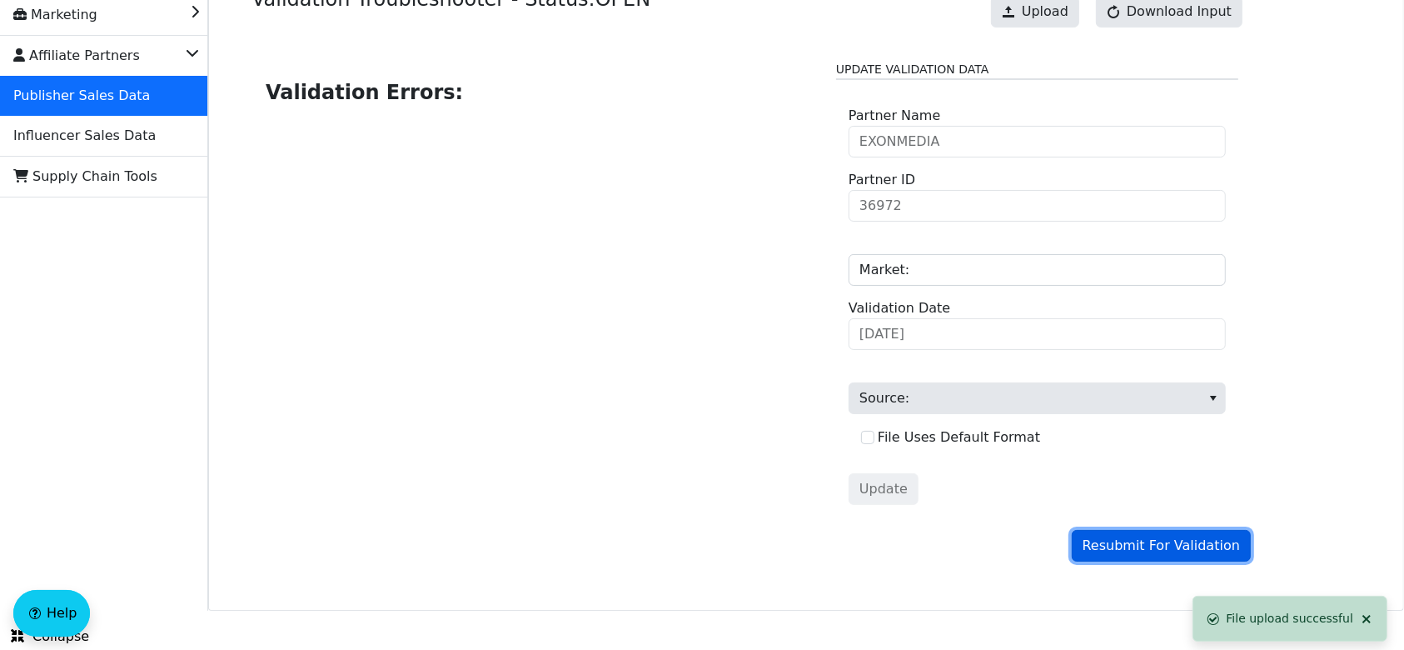
click at [1144, 549] on span "Resubmit For Validation" at bounding box center [1161, 545] width 157 height 20
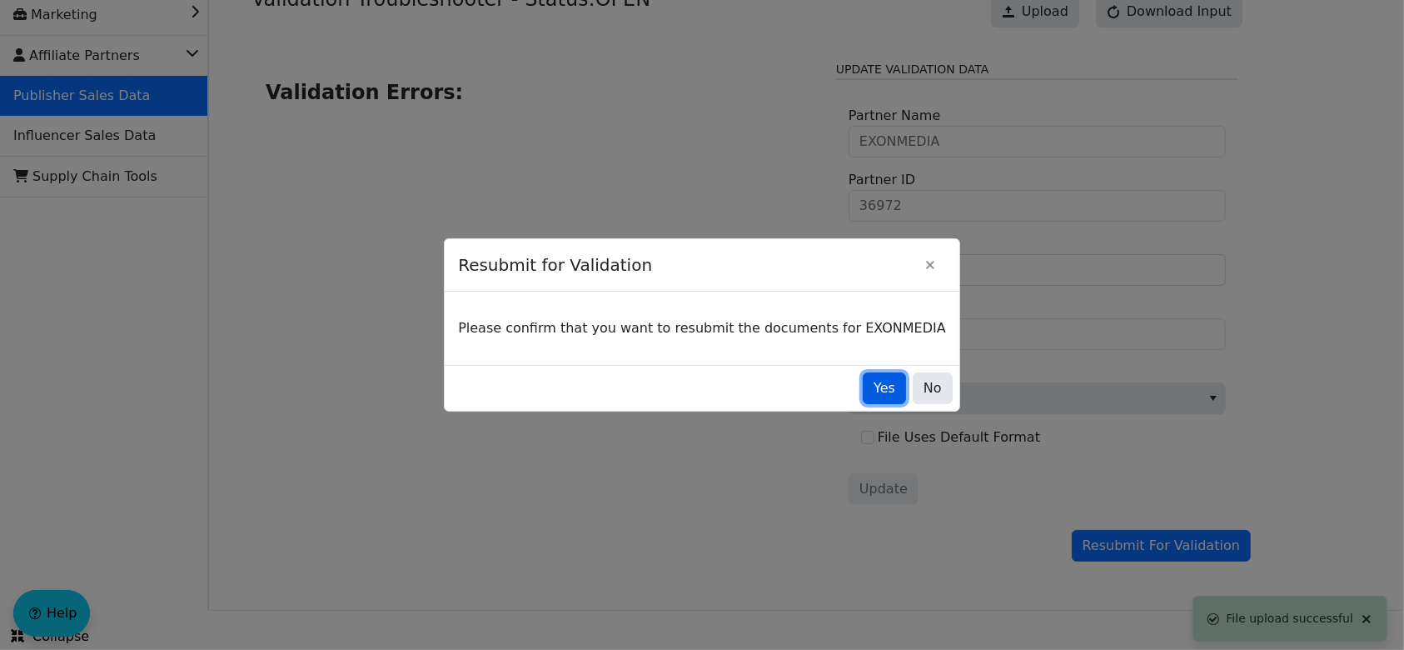
click at [871, 396] on button "Yes" at bounding box center [884, 388] width 43 height 32
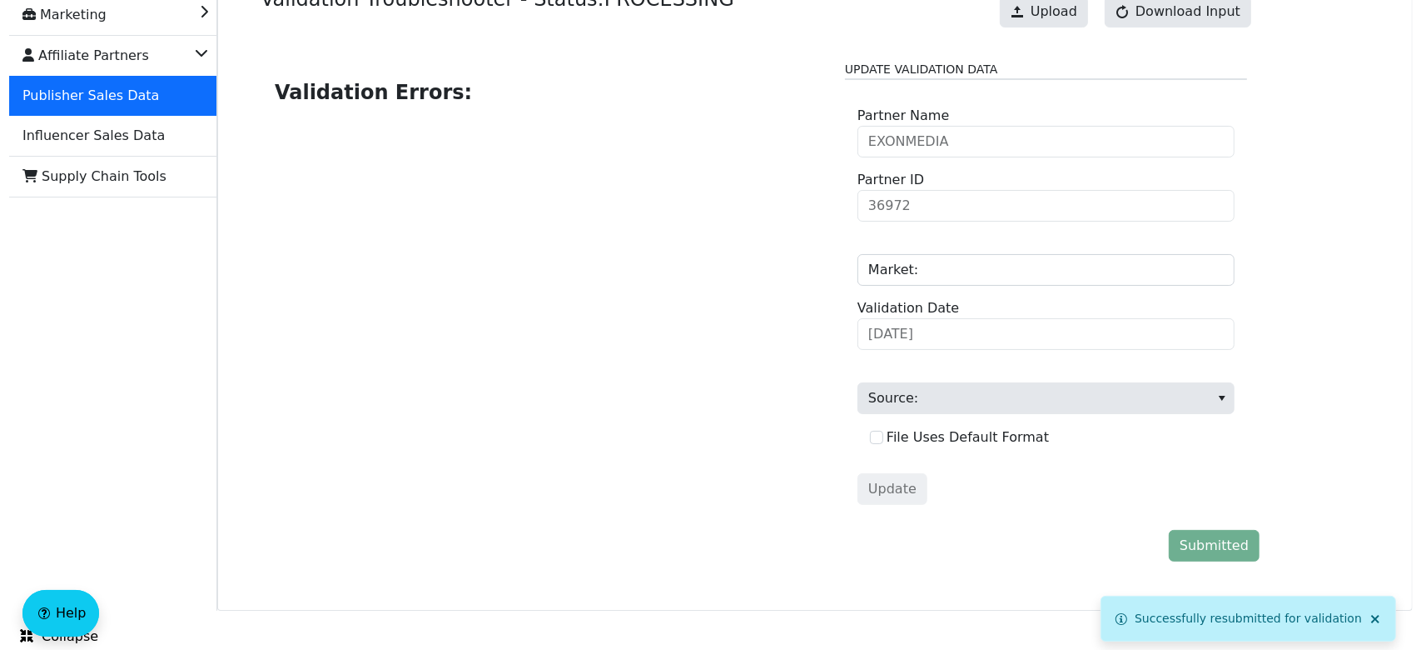
scroll to position [0, 0]
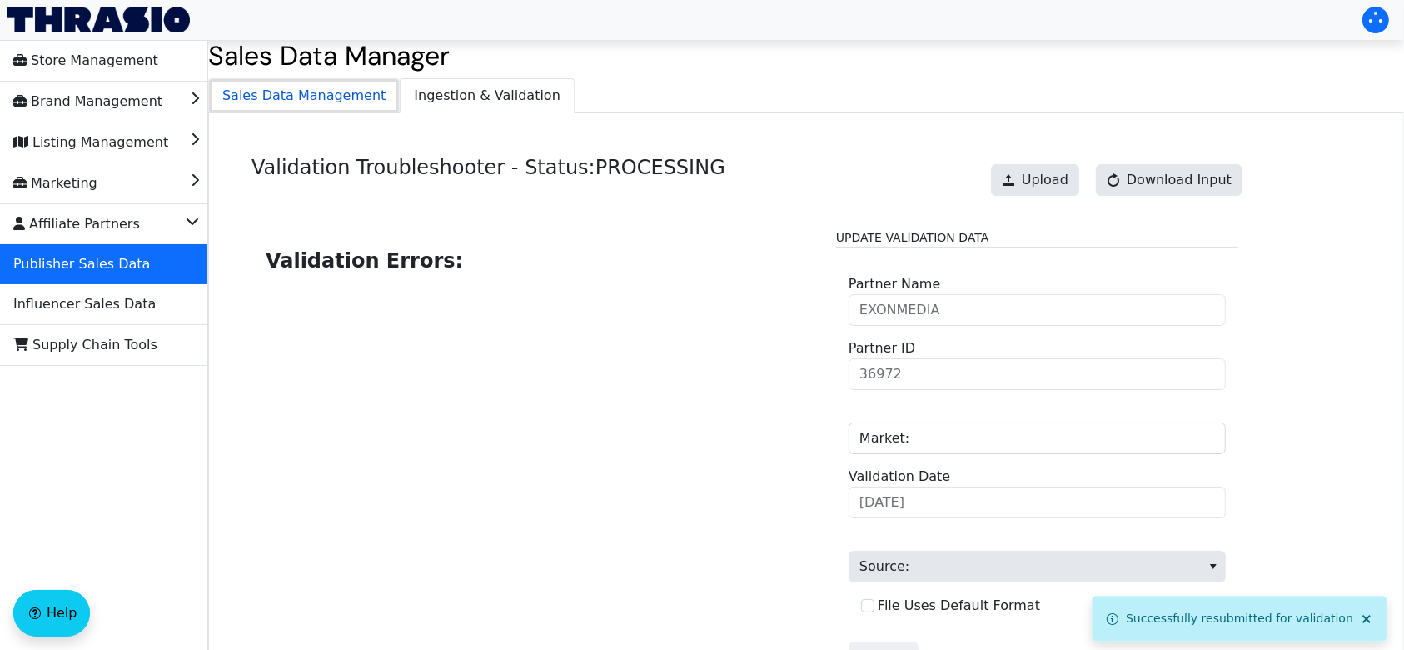
click at [315, 90] on span "Sales Data Management" at bounding box center [304, 95] width 190 height 33
